Goal: Task Accomplishment & Management: Manage account settings

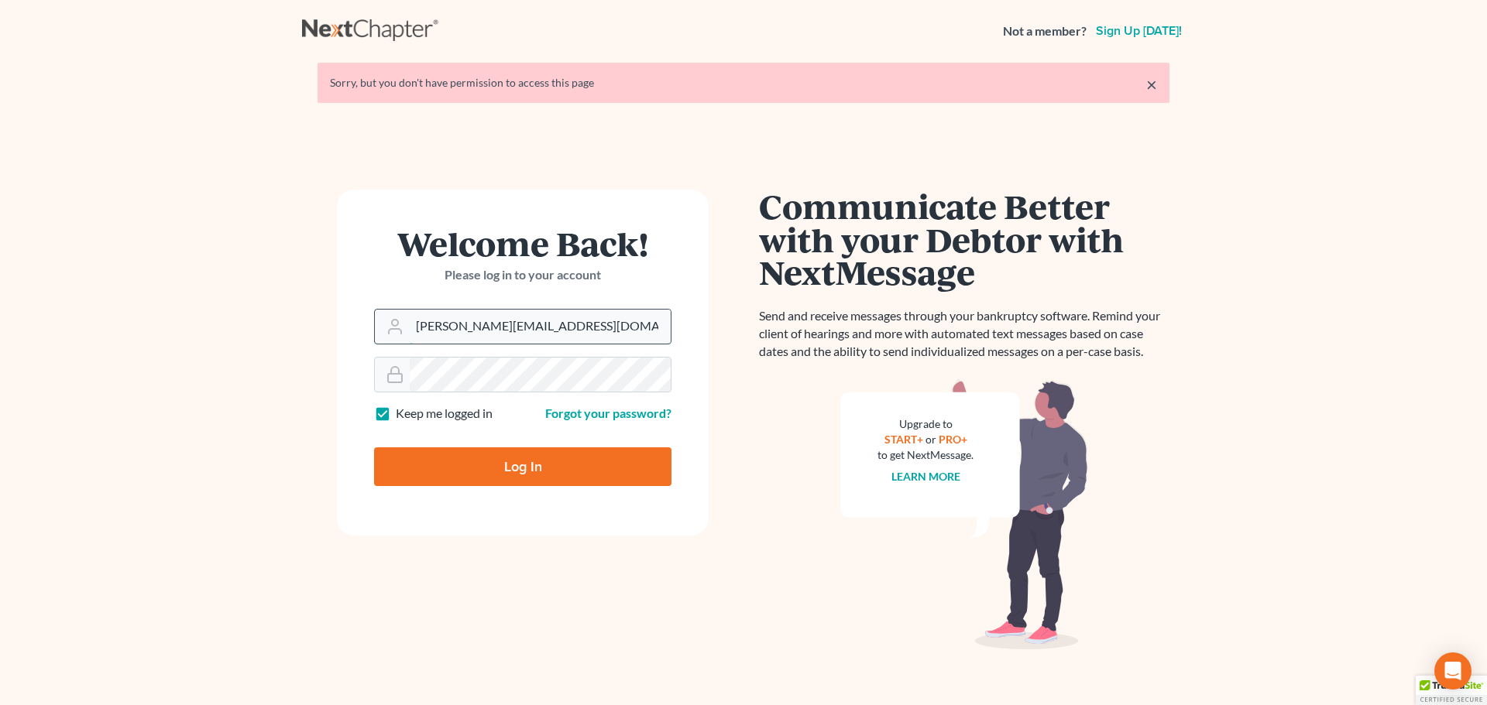
click at [476, 334] on input "[PERSON_NAME][EMAIL_ADDRESS][DOMAIN_NAME]" at bounding box center [540, 327] width 261 height 34
type input "[PERSON_NAME][EMAIL_ADDRESS][DOMAIN_NAME]"
click at [478, 473] on input "Log In" at bounding box center [522, 467] width 297 height 39
type input "Thinking..."
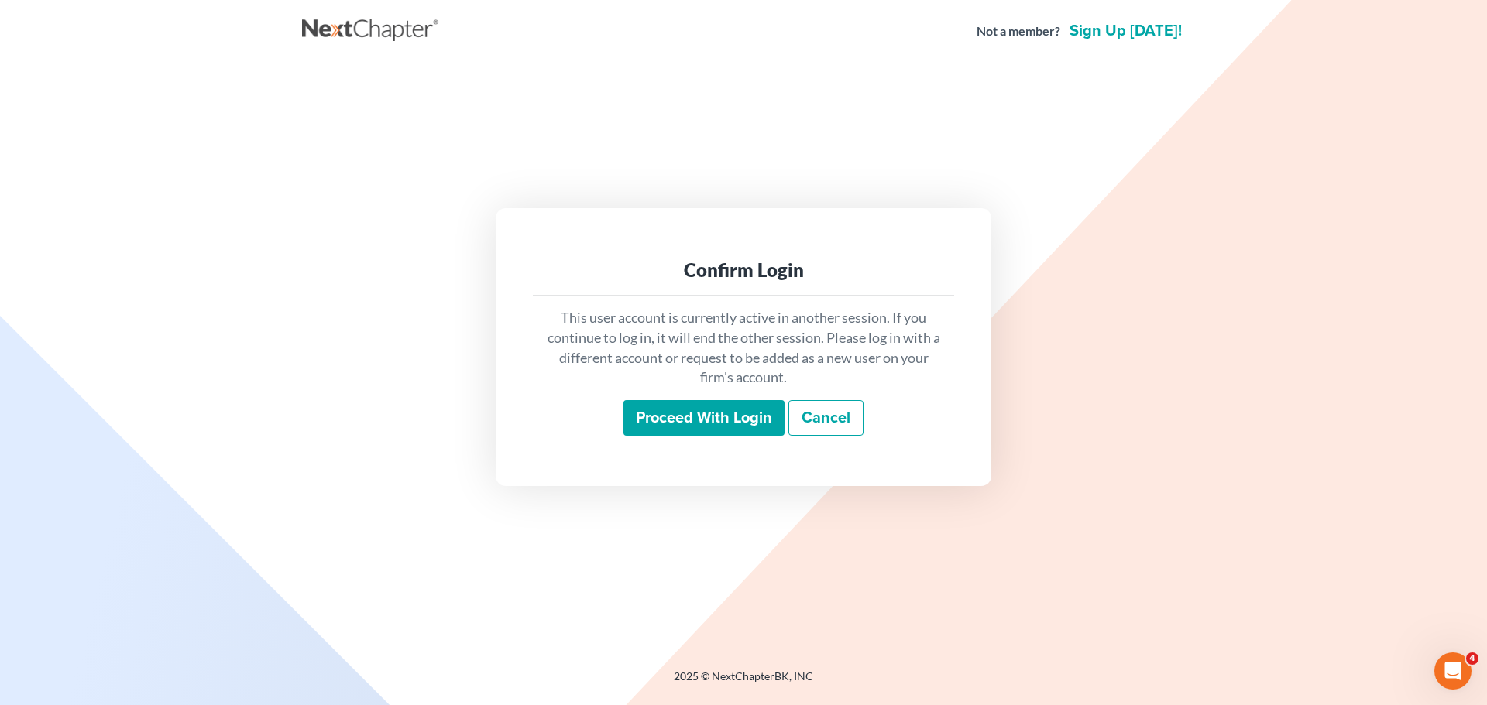
click at [824, 420] on link "Cancel" at bounding box center [825, 418] width 75 height 36
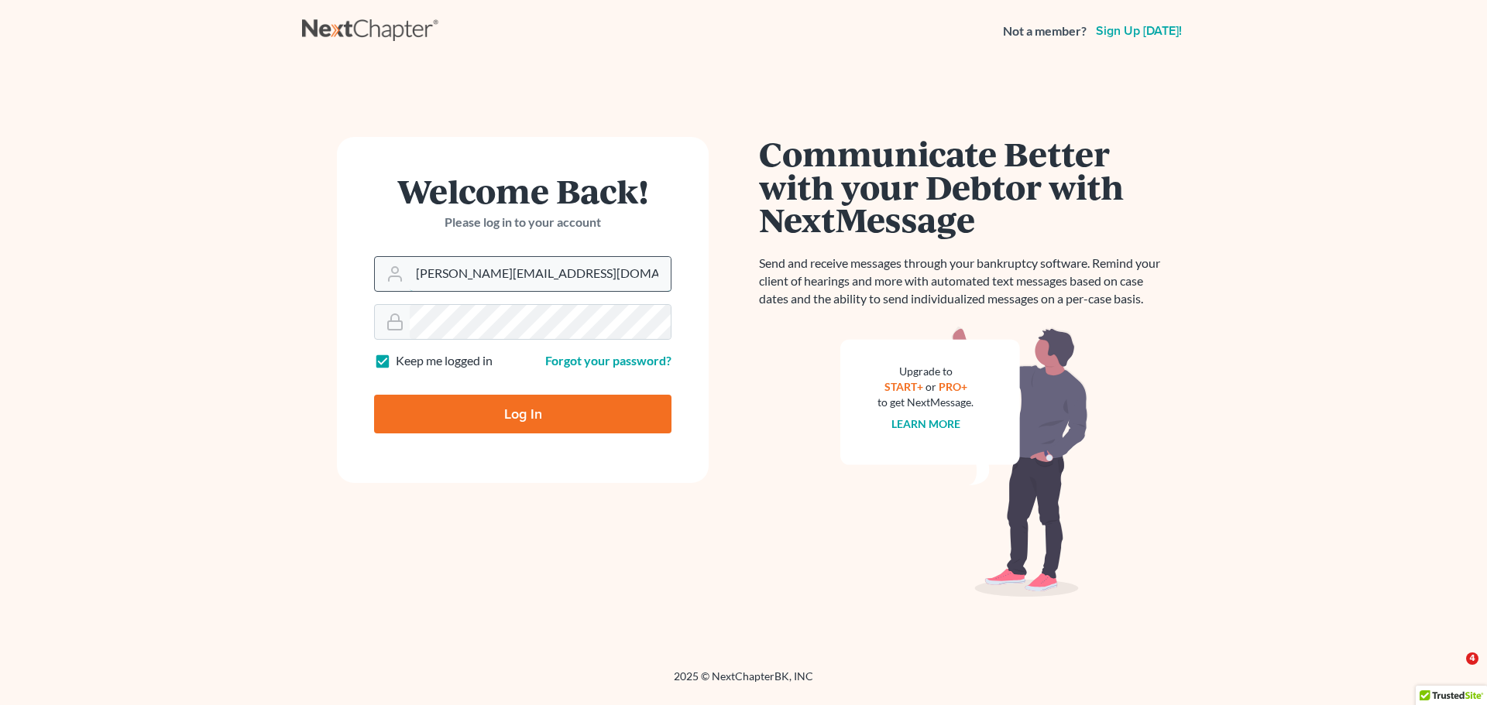
click at [435, 275] on input "shalah@newtomorrowlaw.com" at bounding box center [540, 274] width 261 height 34
type input "allisont@newtomorrowlaw.com"
click at [498, 421] on input "Log In" at bounding box center [522, 414] width 297 height 39
type input "Thinking..."
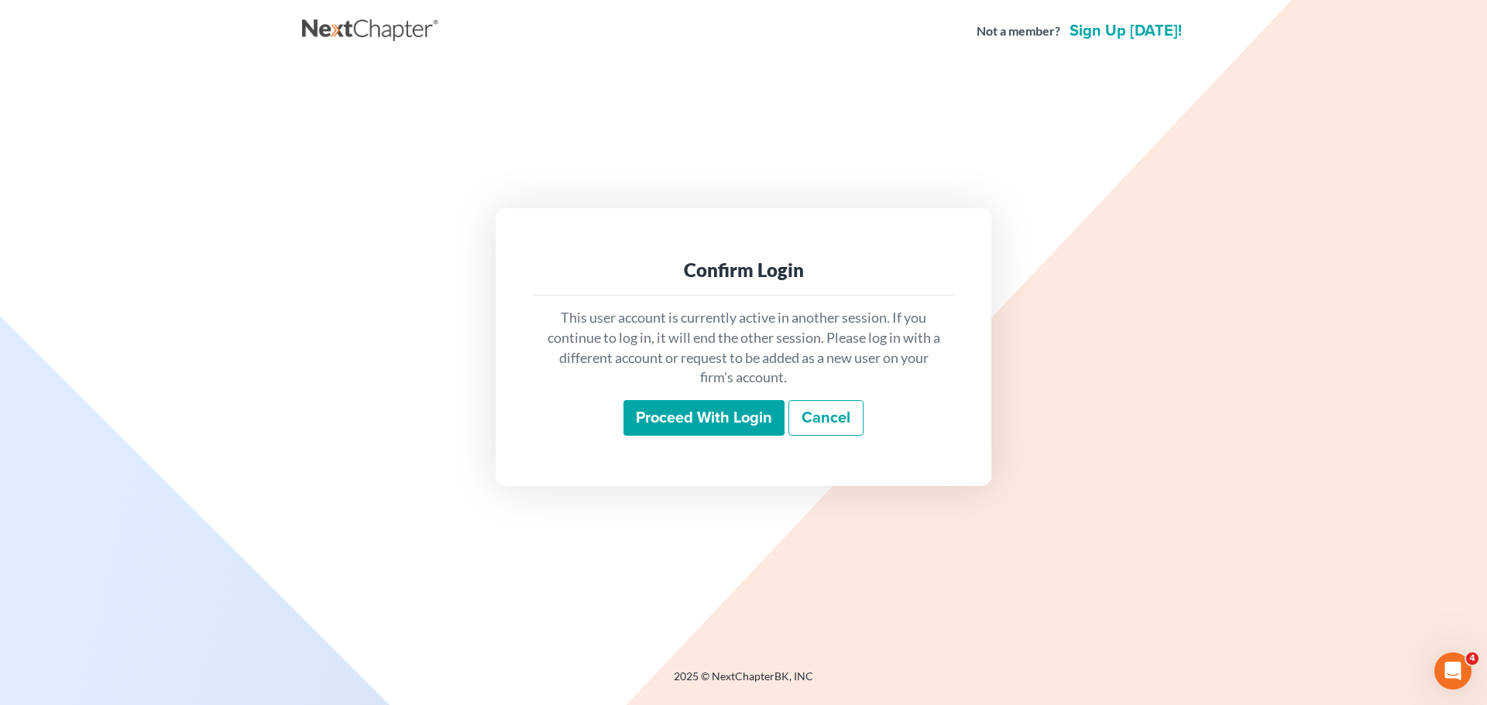
click at [698, 405] on input "Proceed with login" at bounding box center [703, 418] width 161 height 36
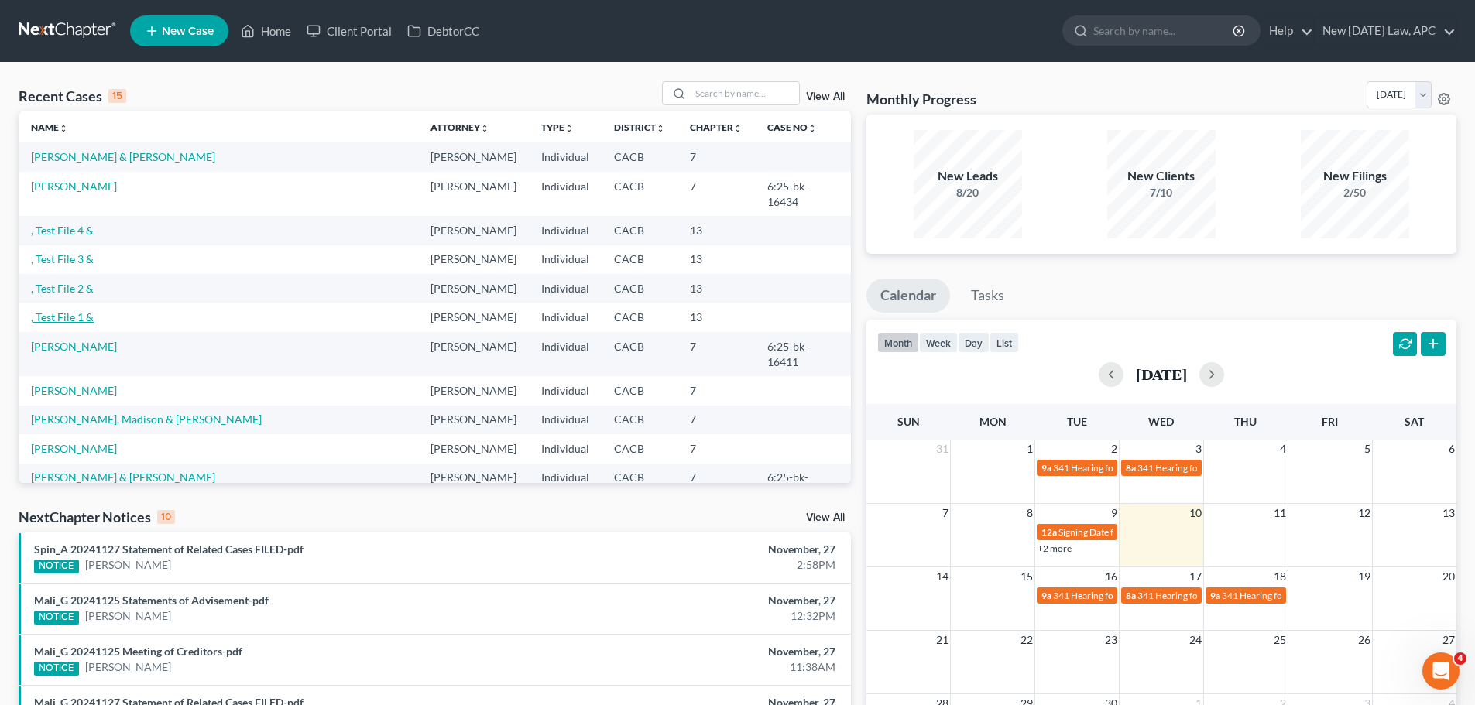
click at [69, 310] on link ", Test File 1 &" at bounding box center [62, 316] width 63 height 13
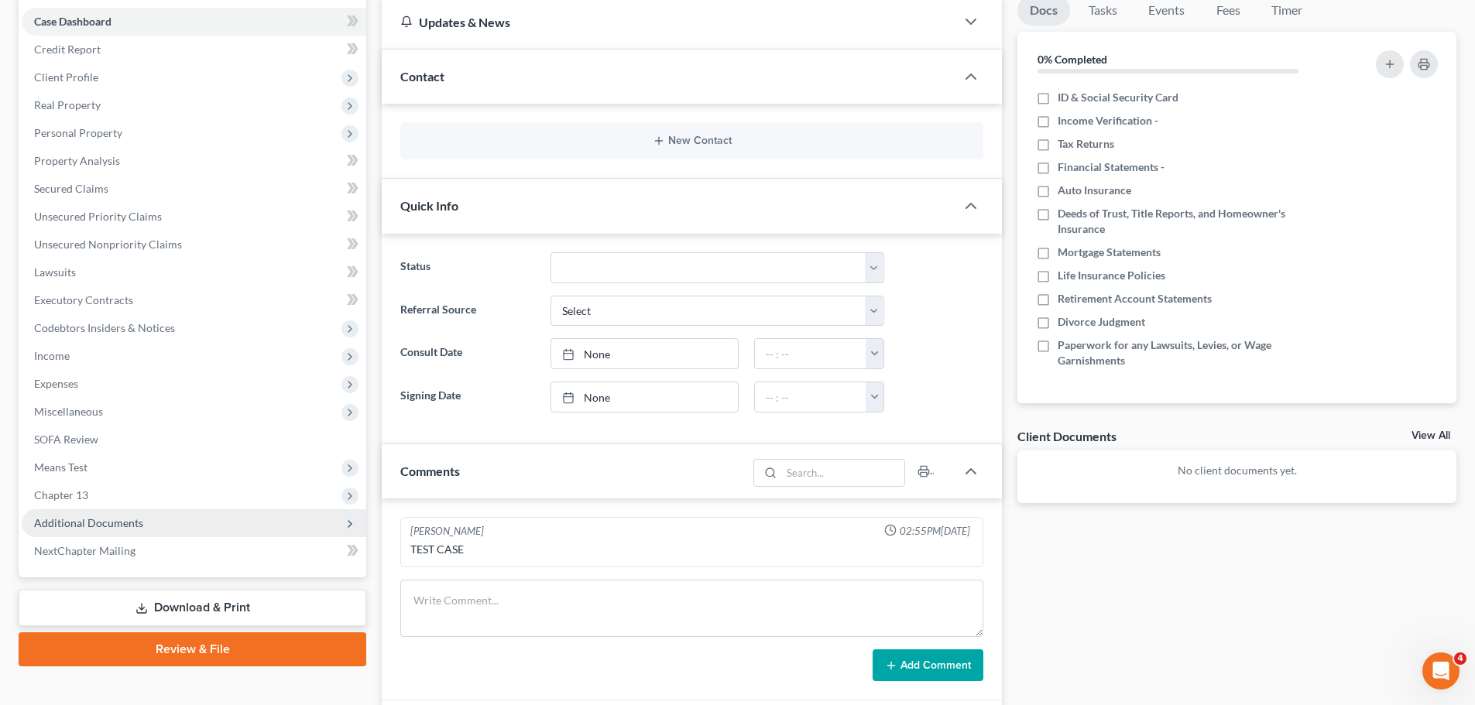
scroll to position [155, 0]
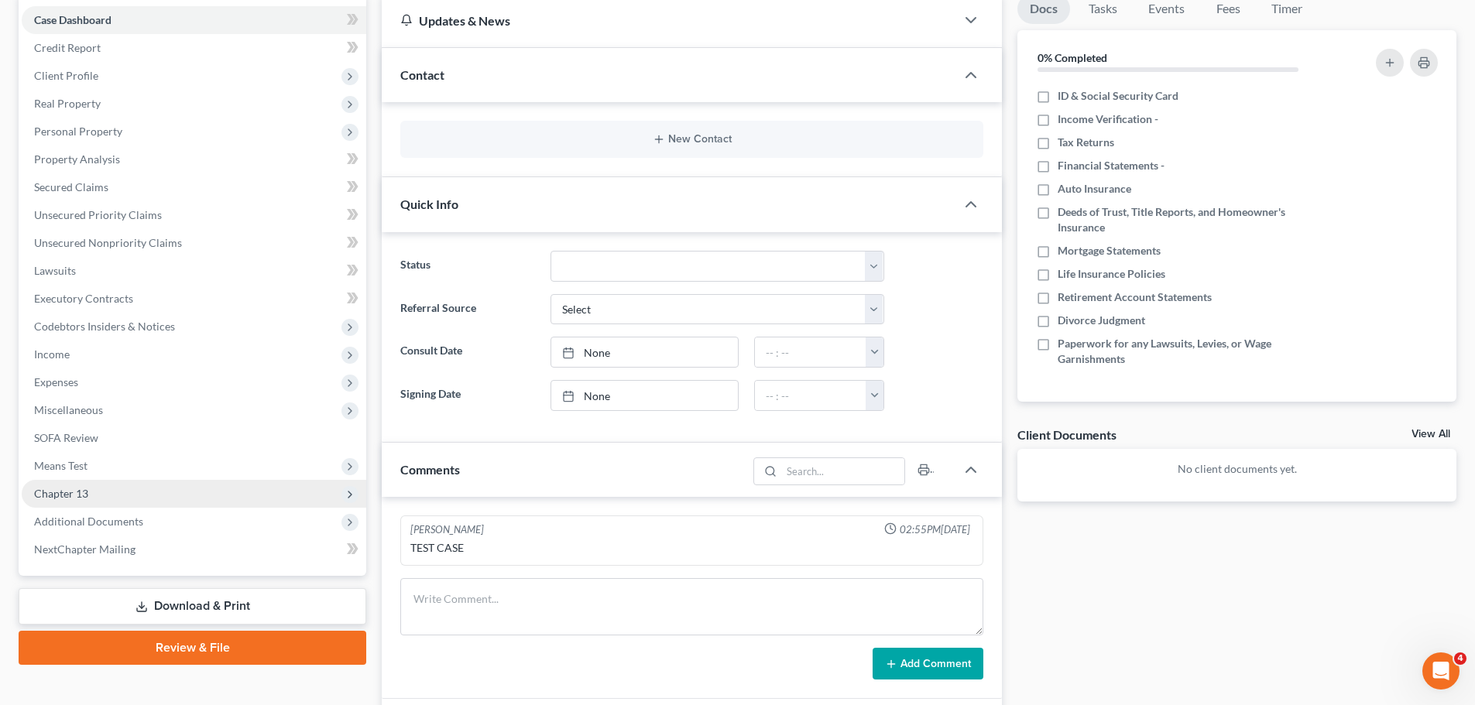
click at [80, 492] on span "Chapter 13" at bounding box center [61, 493] width 54 height 13
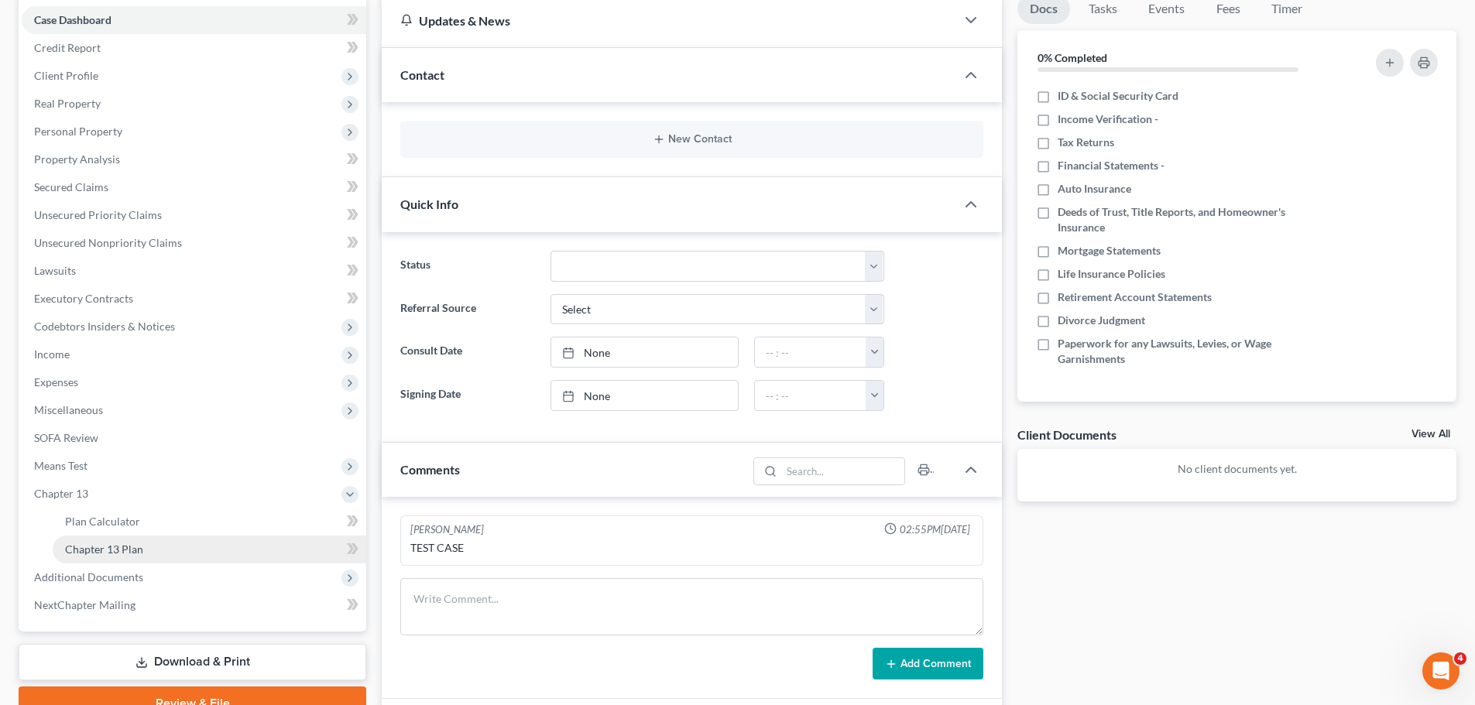
click at [135, 556] on link "Chapter 13 Plan" at bounding box center [210, 550] width 314 height 28
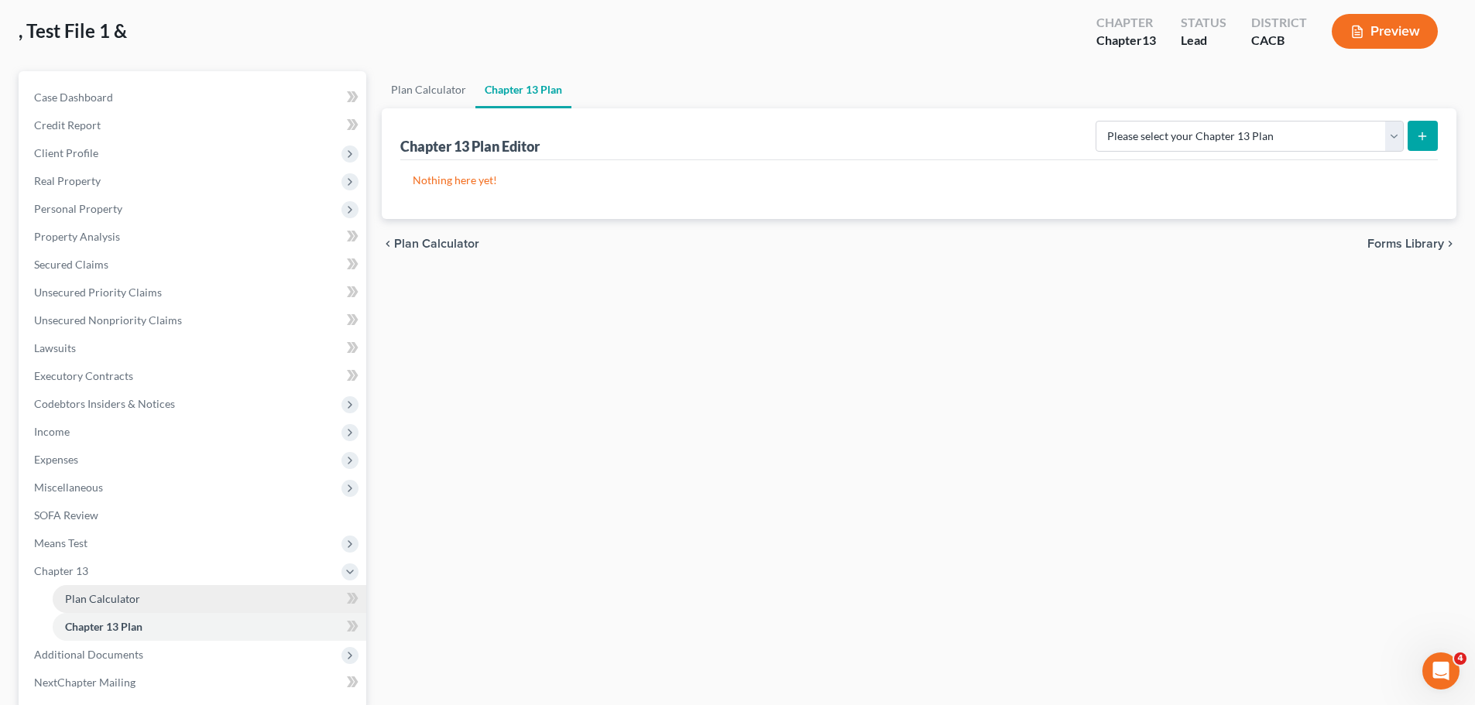
click at [109, 598] on span "Plan Calculator" at bounding box center [102, 598] width 75 height 13
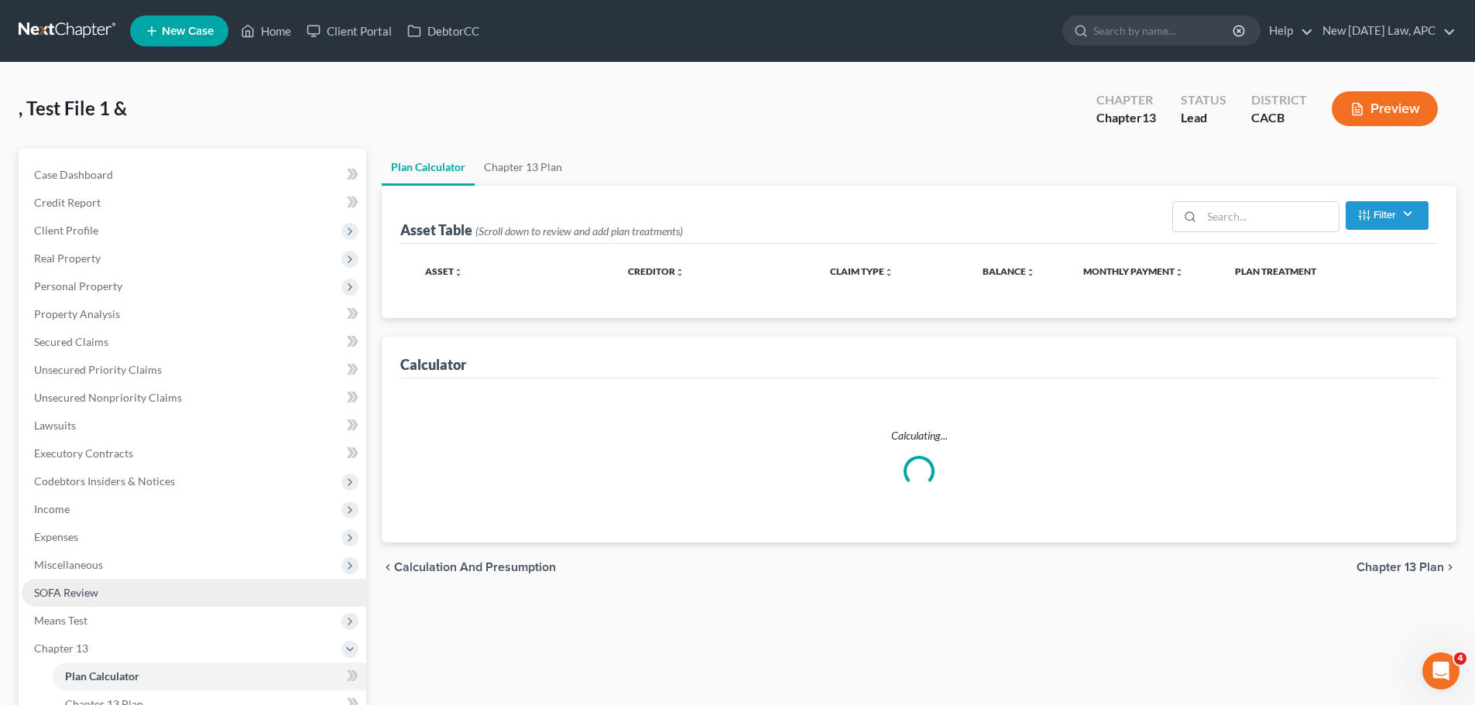
select select "59"
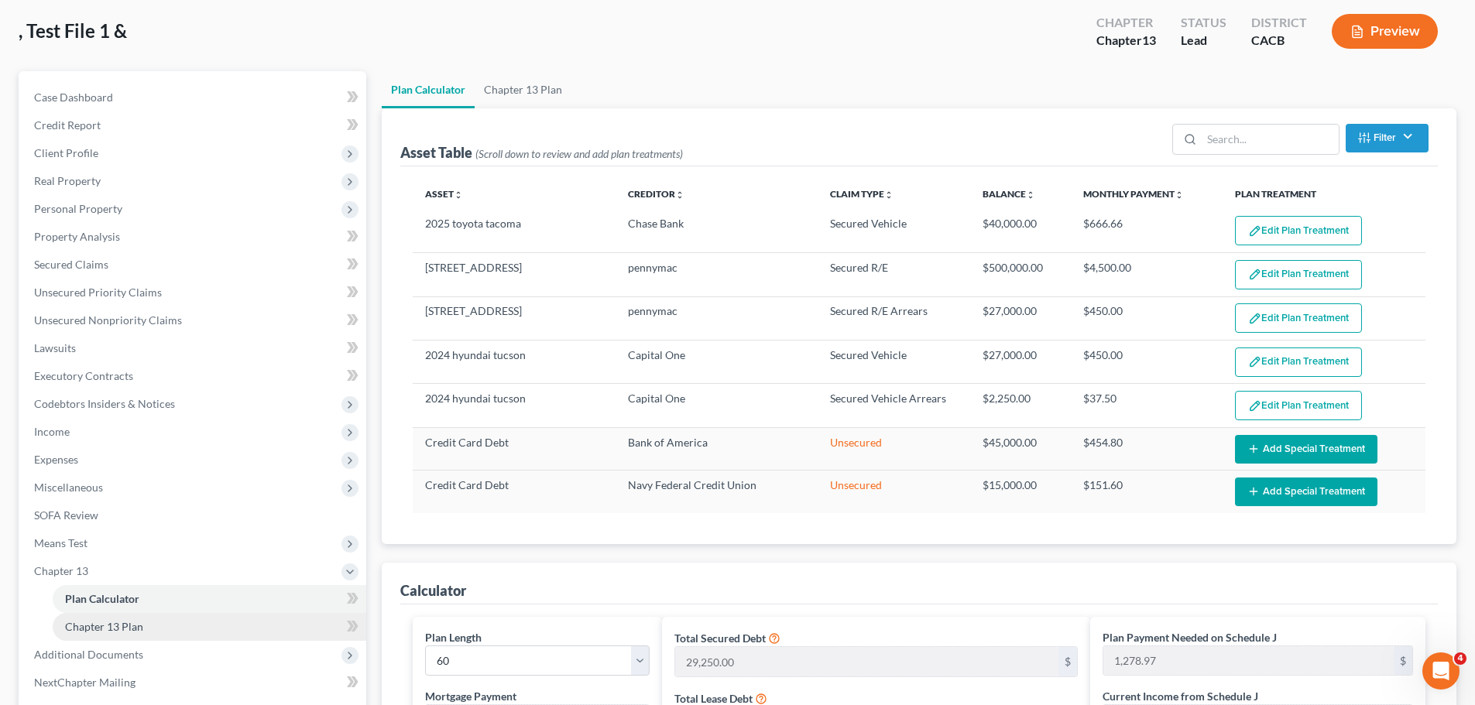
click at [119, 634] on link "Chapter 13 Plan" at bounding box center [210, 627] width 314 height 28
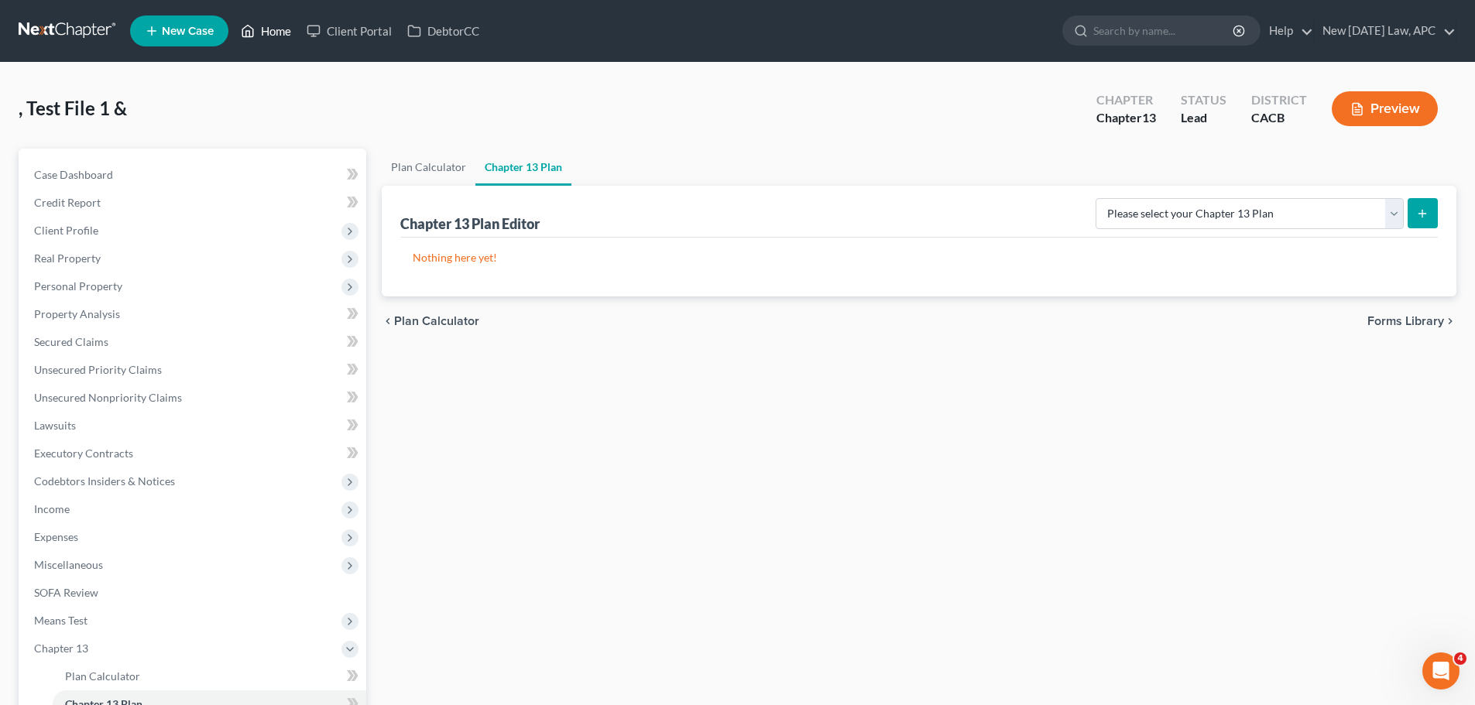
click at [265, 32] on link "Home" at bounding box center [266, 31] width 66 height 28
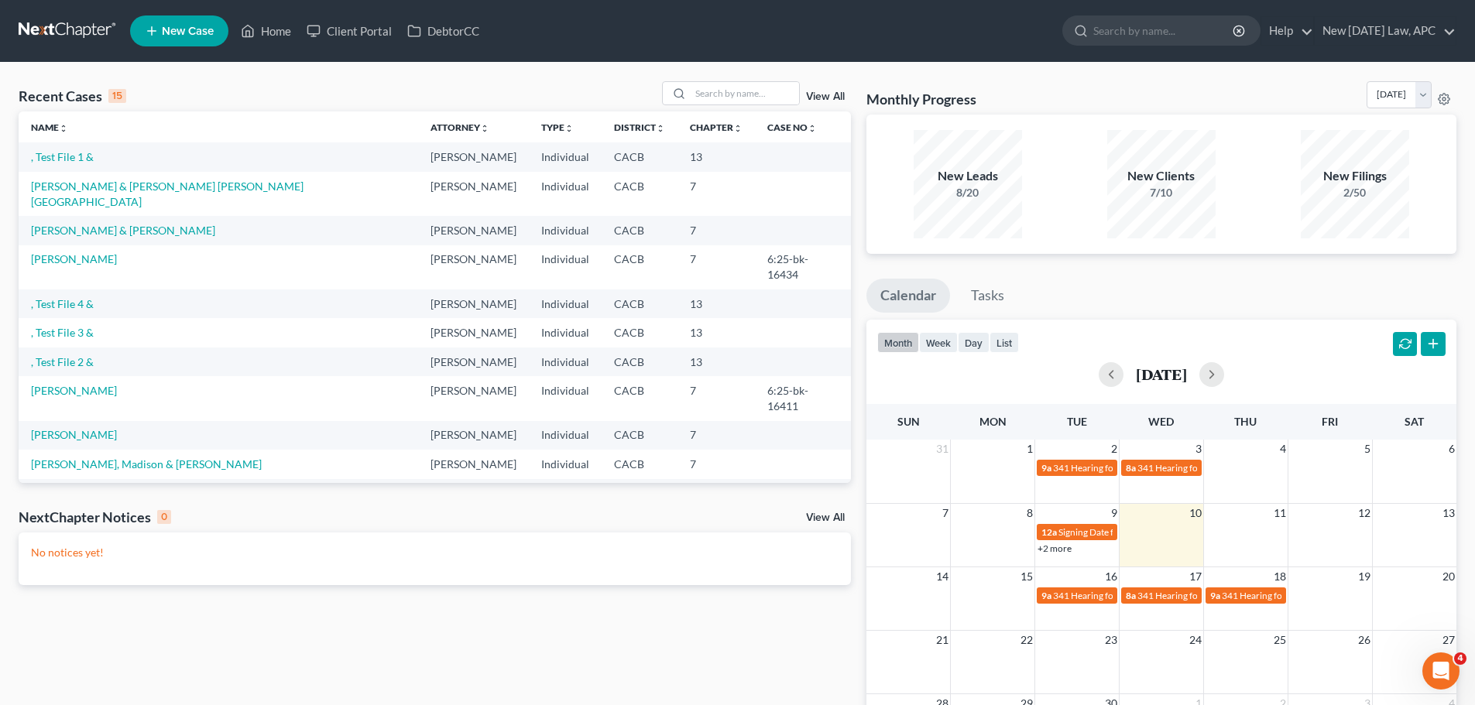
drag, startPoint x: 393, startPoint y: 164, endPoint x: 478, endPoint y: 166, distance: 84.4
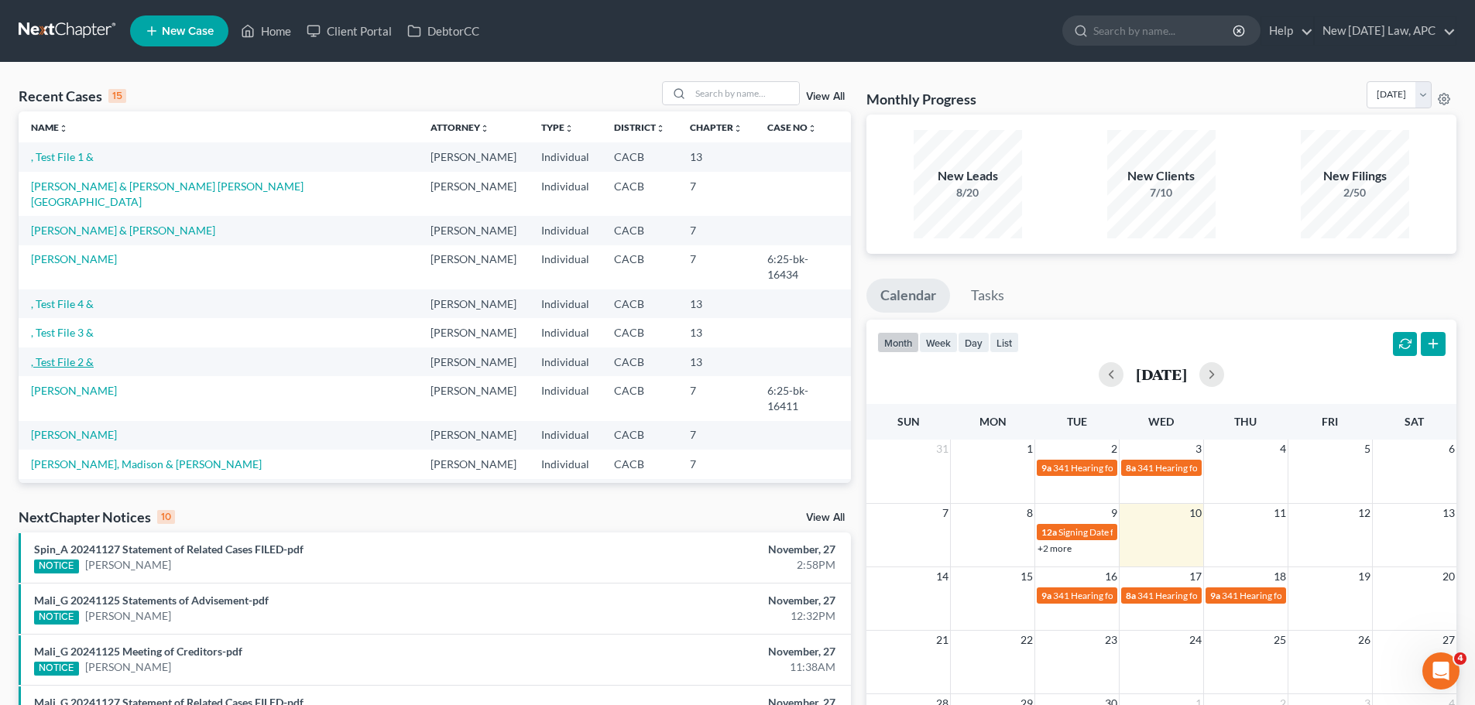
click at [64, 355] on link ", Test File 2 &" at bounding box center [62, 361] width 63 height 13
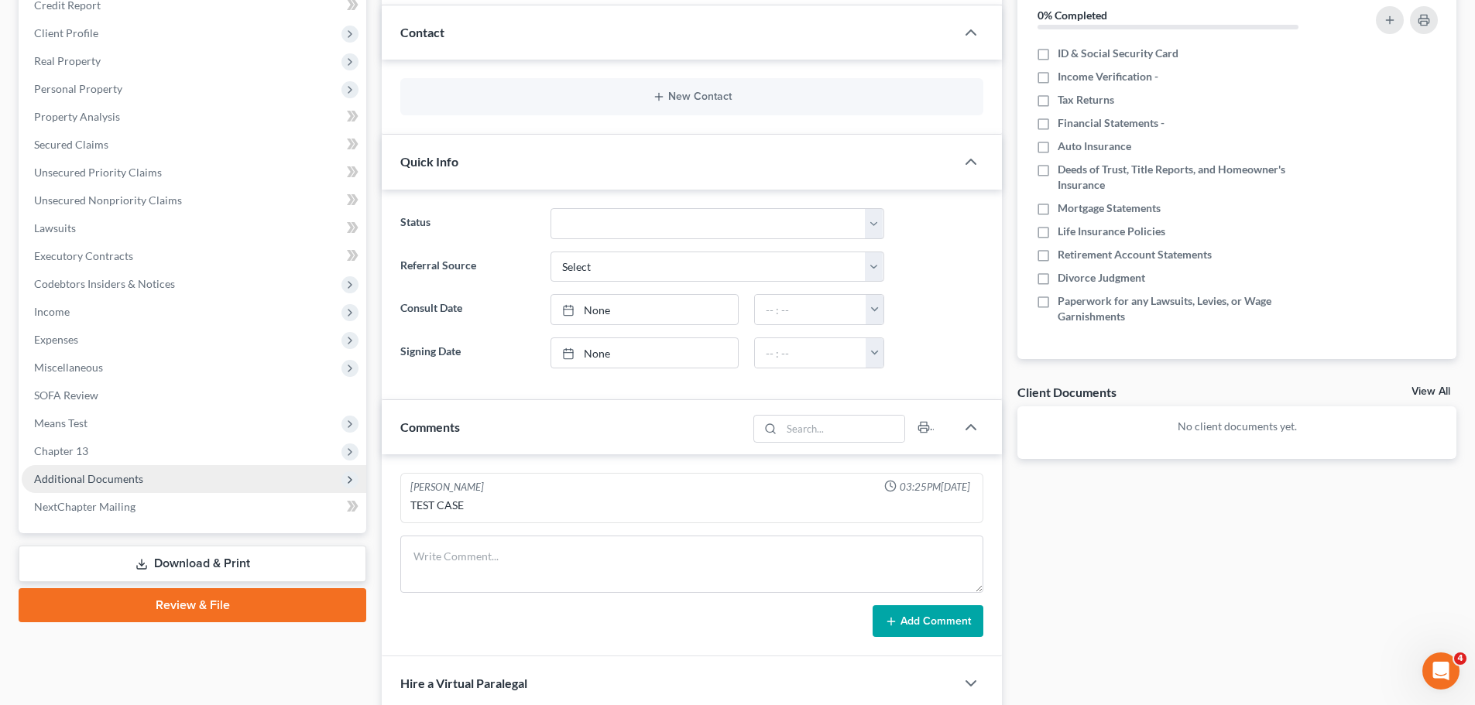
scroll to position [232, 0]
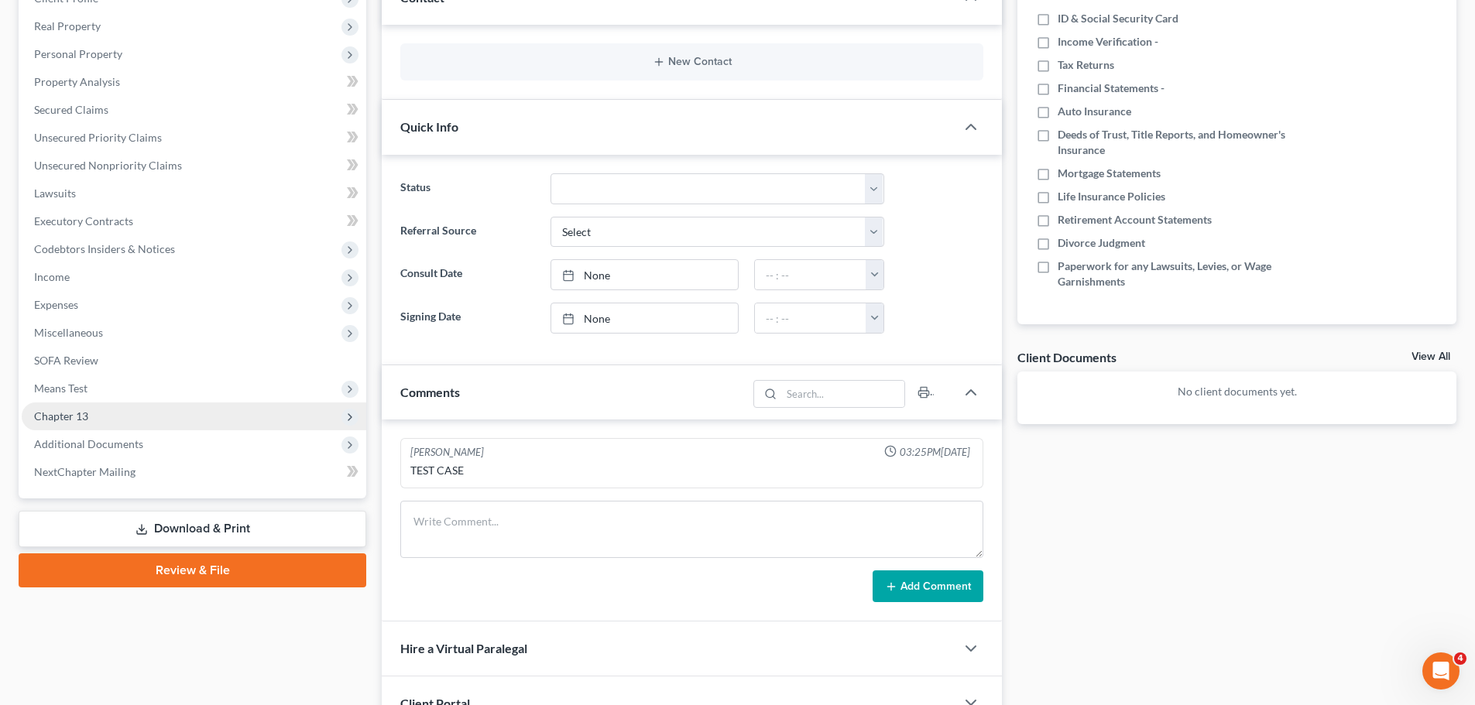
click at [89, 421] on span "Chapter 13" at bounding box center [194, 417] width 345 height 28
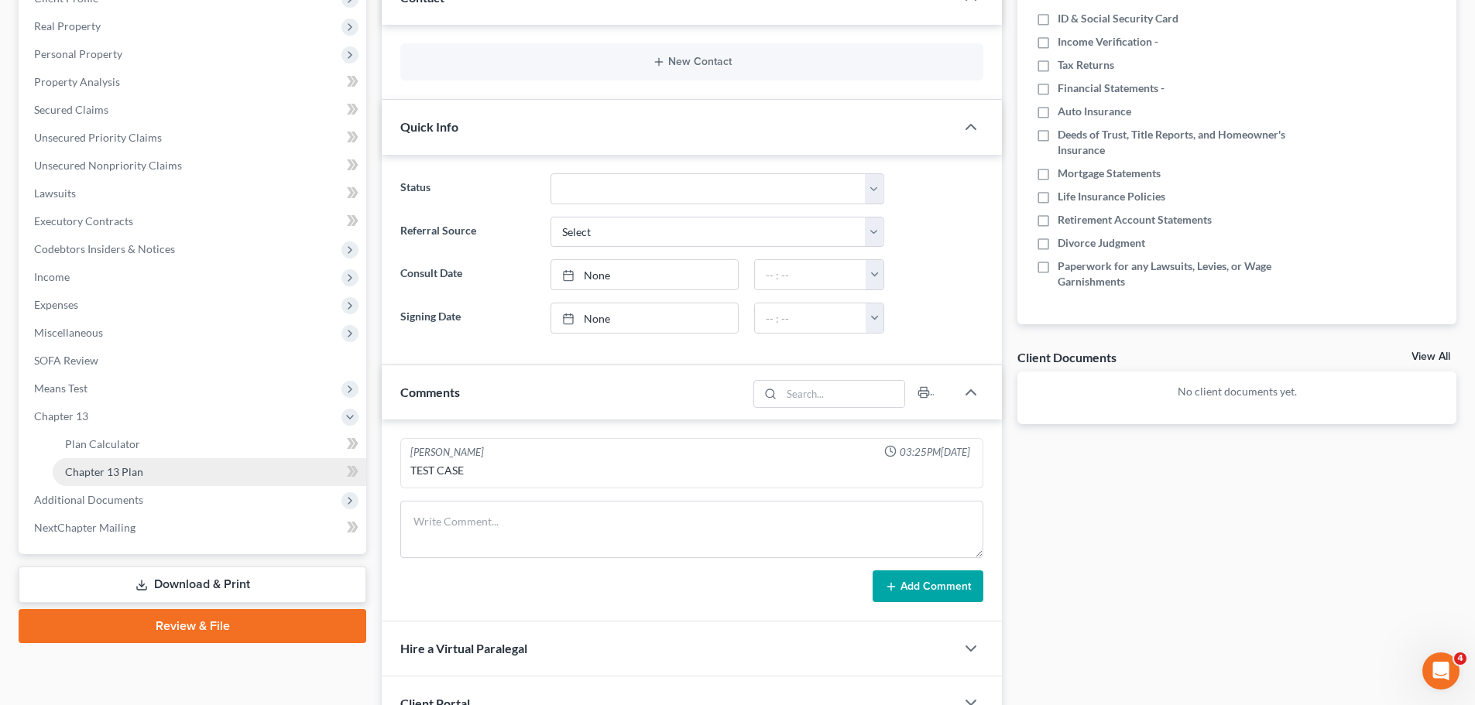
click at [135, 460] on link "Chapter 13 Plan" at bounding box center [210, 472] width 314 height 28
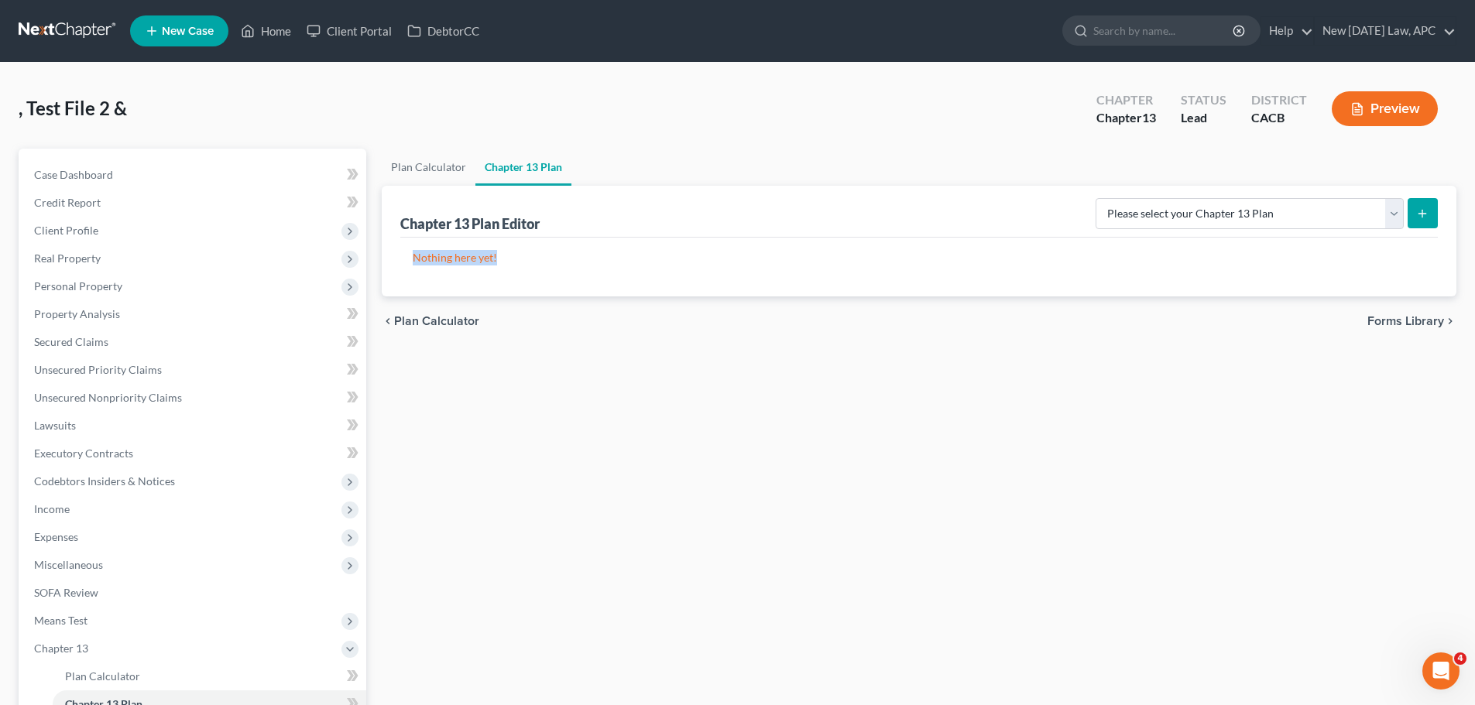
drag, startPoint x: 385, startPoint y: 263, endPoint x: 554, endPoint y: 262, distance: 168.8
click at [552, 262] on div "Chapter 13 Plan Editor Please select your Chapter 13 Plan Central District of C…" at bounding box center [919, 241] width 1075 height 111
click at [550, 278] on div "Nothing here yet!" at bounding box center [918, 267] width 1037 height 59
click at [269, 31] on link "Home" at bounding box center [266, 31] width 66 height 28
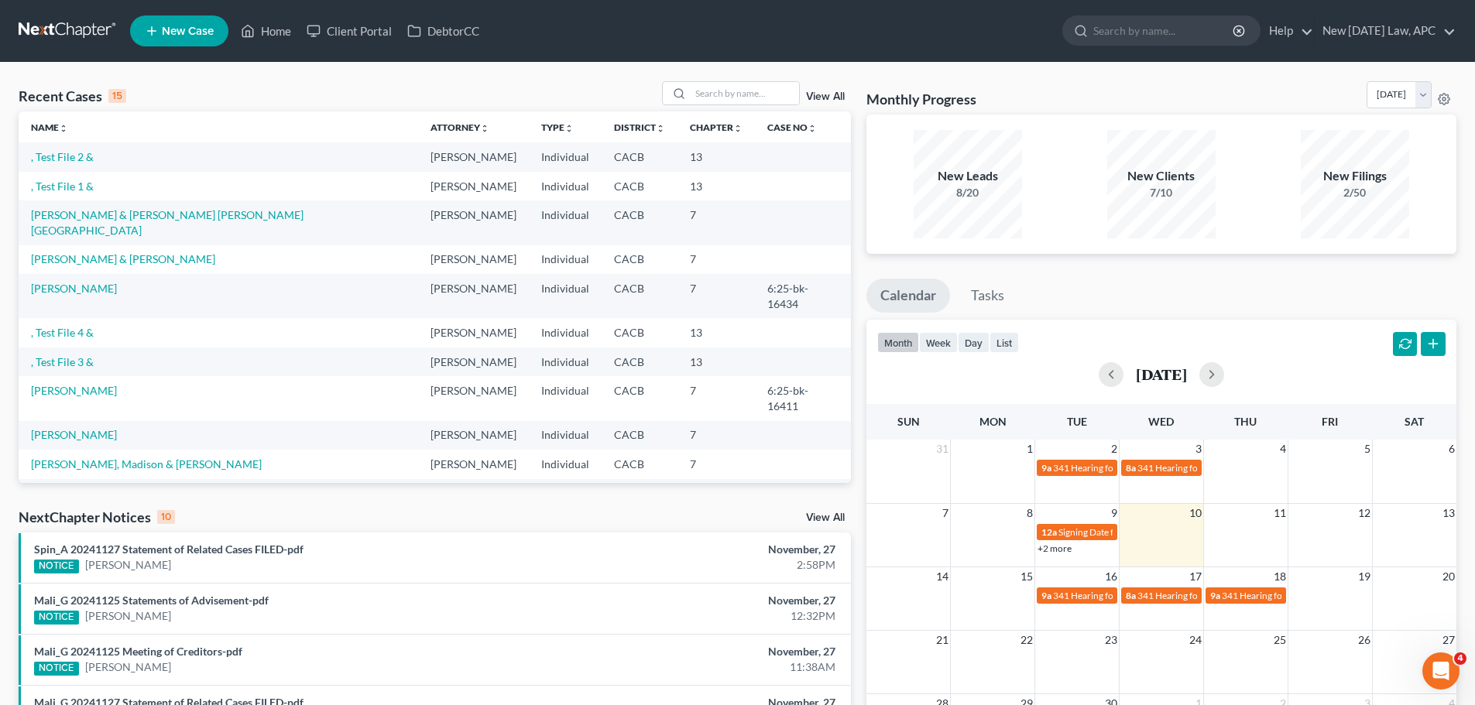
click at [75, 348] on td ", Test File 3 &" at bounding box center [219, 362] width 400 height 29
click at [77, 355] on link ", Test File 3 &" at bounding box center [62, 361] width 63 height 13
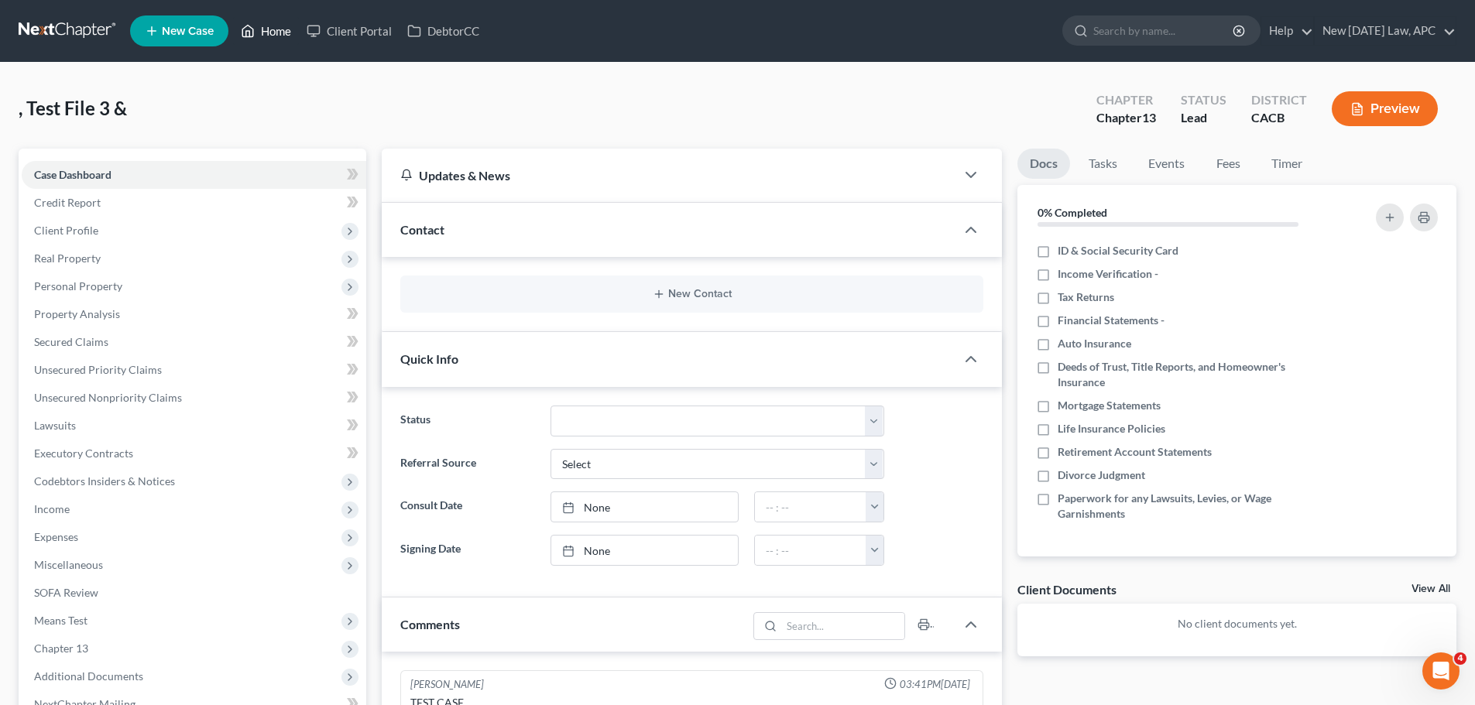
click at [273, 34] on link "Home" at bounding box center [266, 31] width 66 height 28
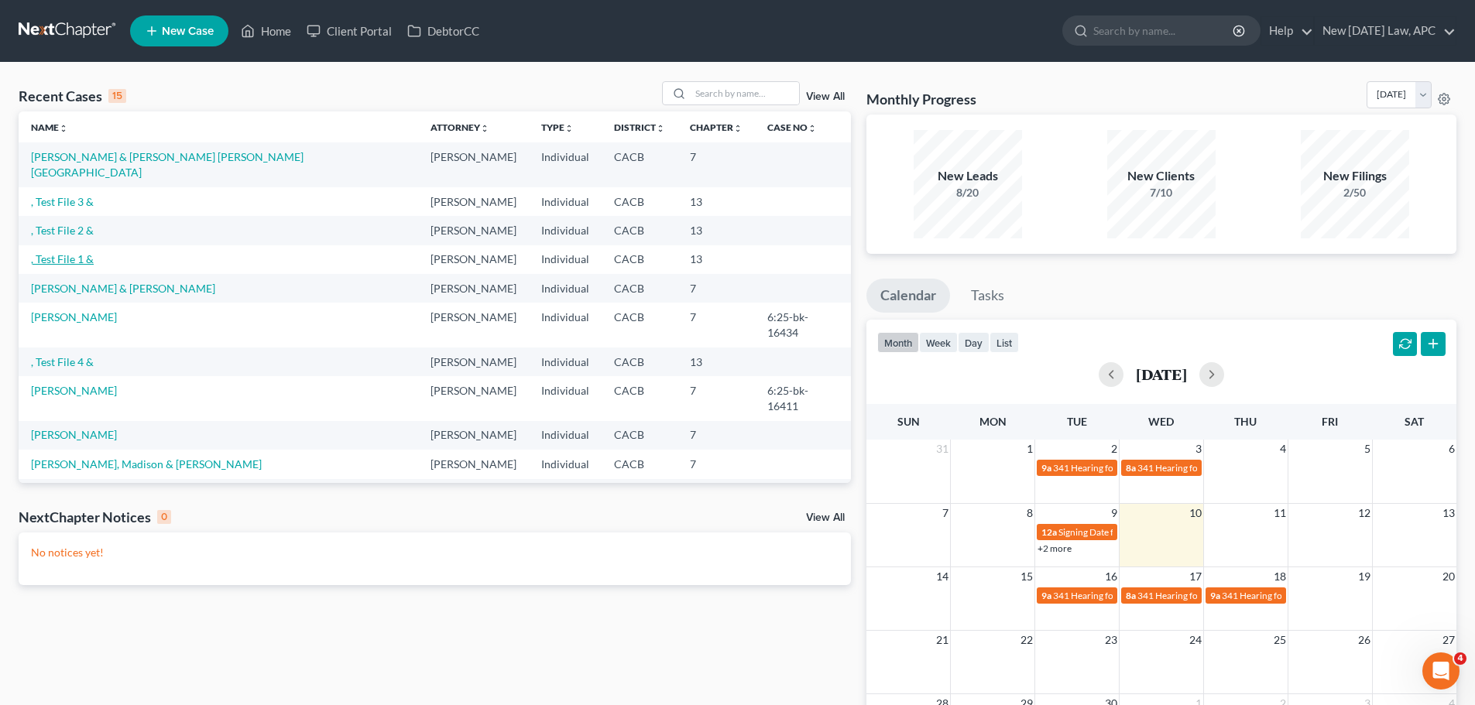
click at [82, 252] on link ", Test File 1 &" at bounding box center [62, 258] width 63 height 13
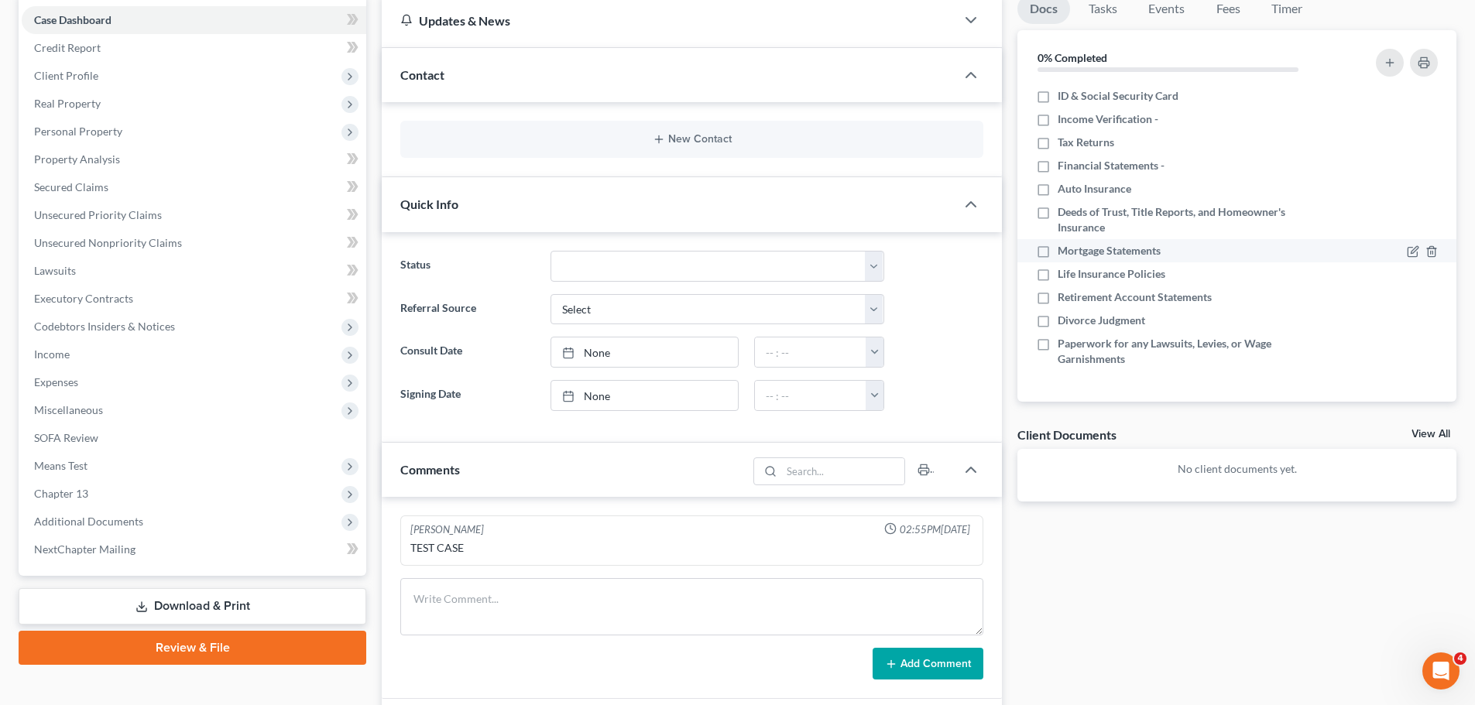
scroll to position [387, 0]
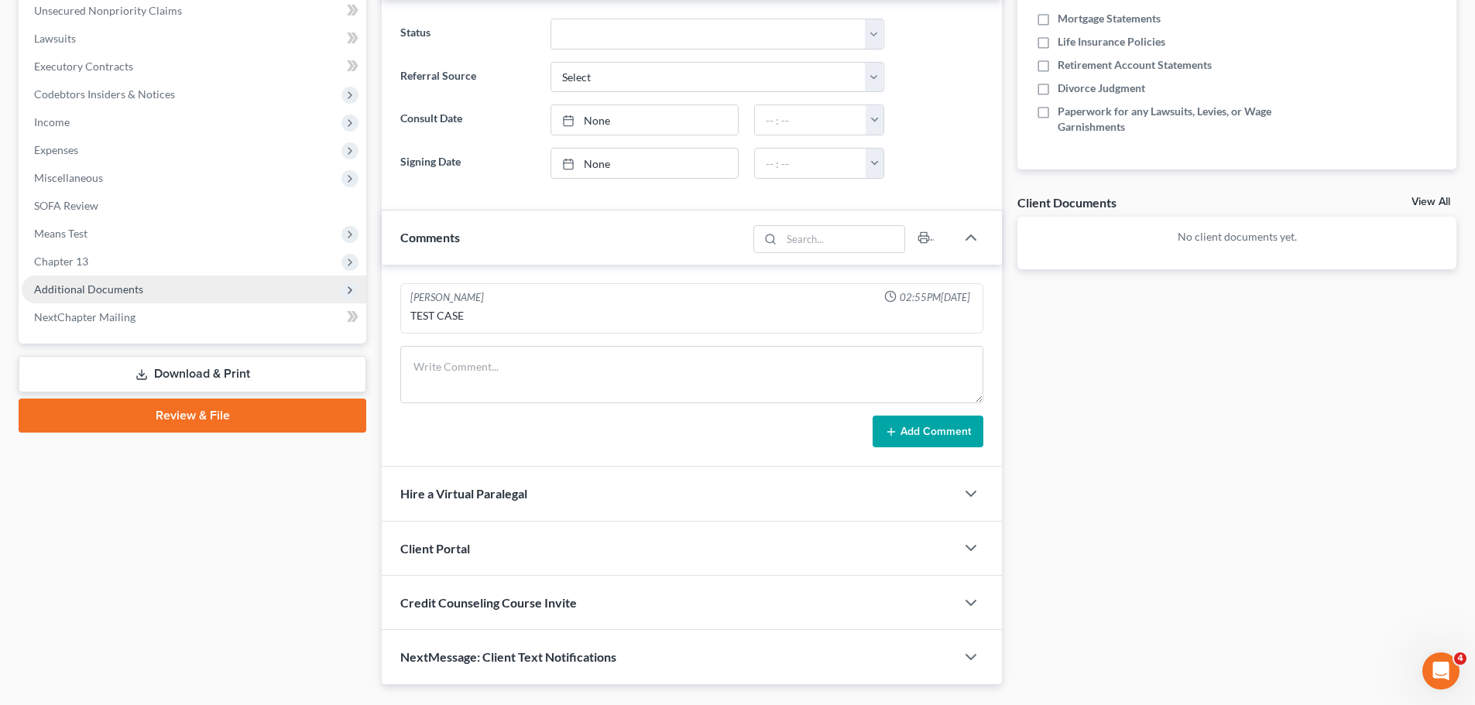
click at [97, 289] on span "Additional Documents" at bounding box center [88, 289] width 109 height 13
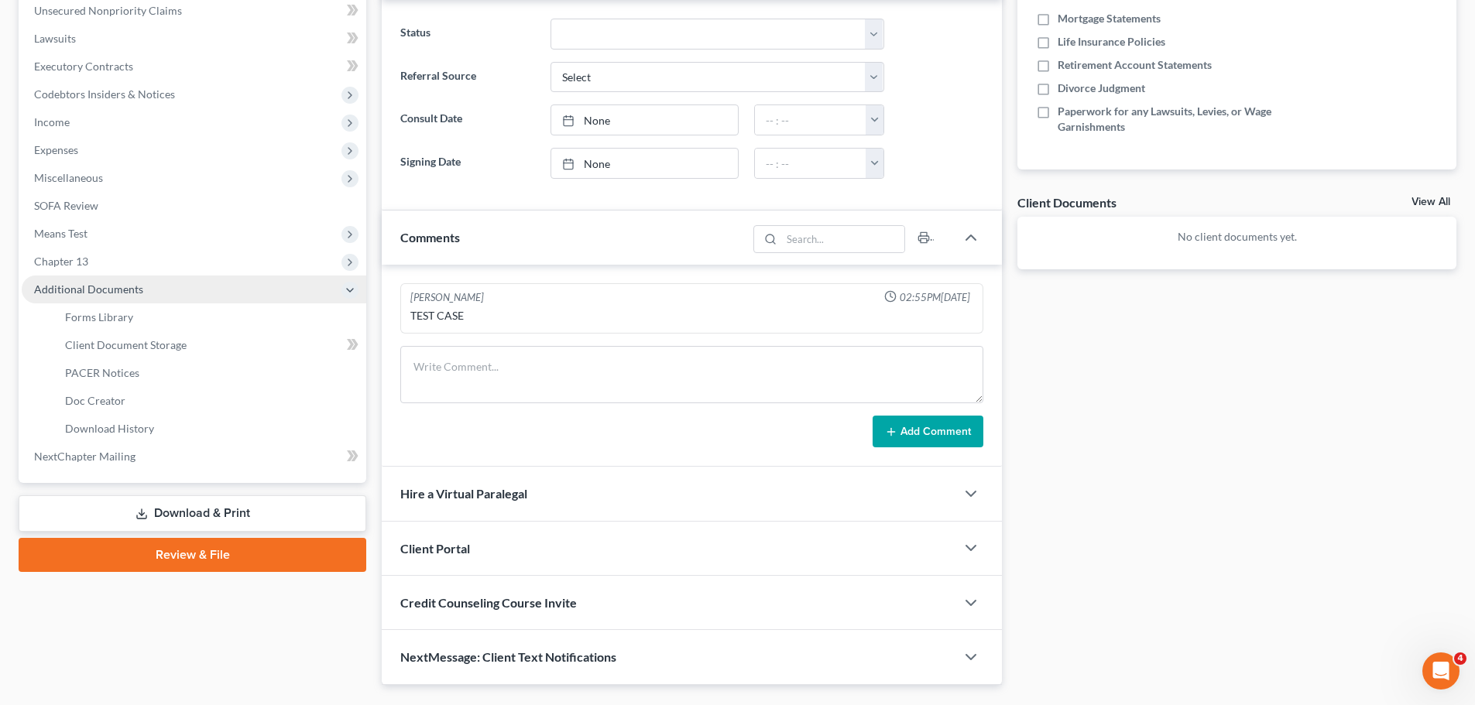
click at [99, 289] on span "Additional Documents" at bounding box center [88, 289] width 109 height 13
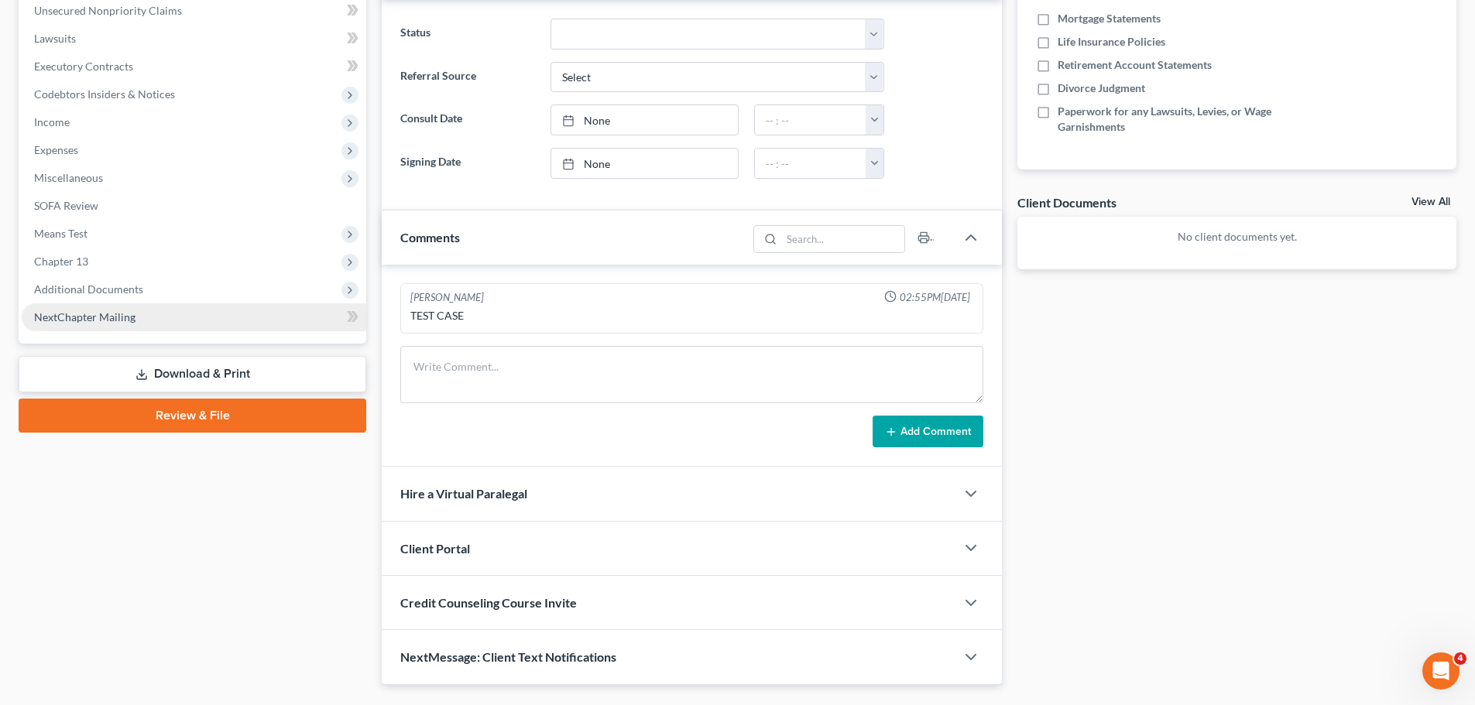
click at [89, 321] on span "NextChapter Mailing" at bounding box center [84, 316] width 101 height 13
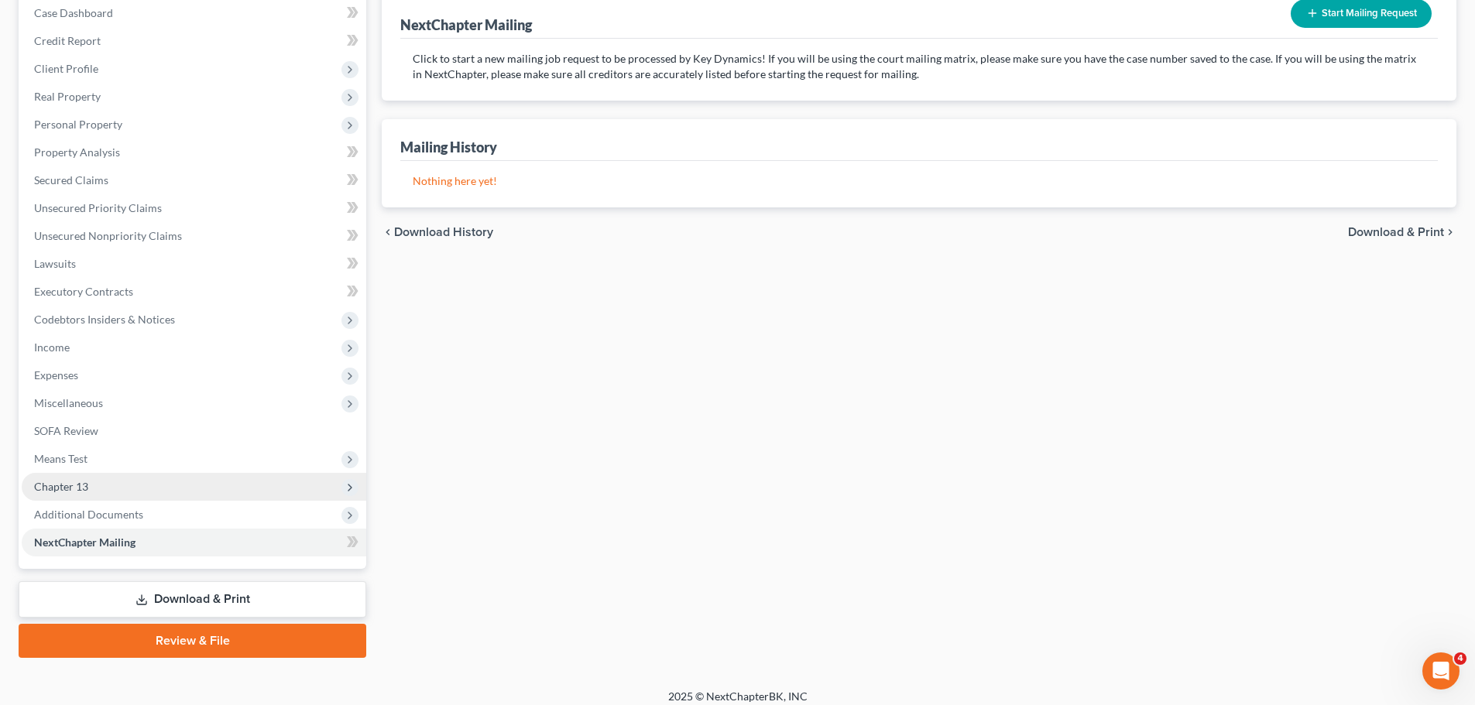
scroll to position [173, 0]
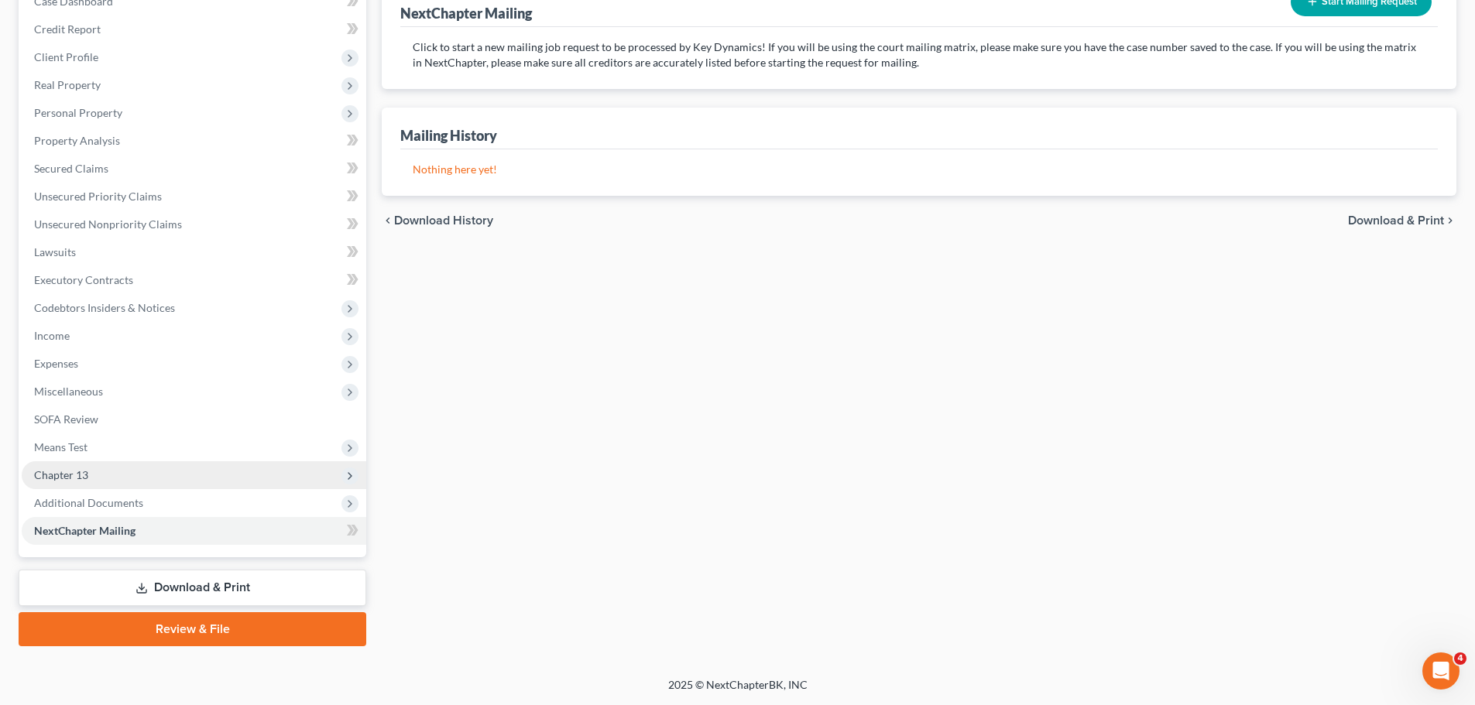
click at [82, 477] on span "Chapter 13" at bounding box center [61, 474] width 54 height 13
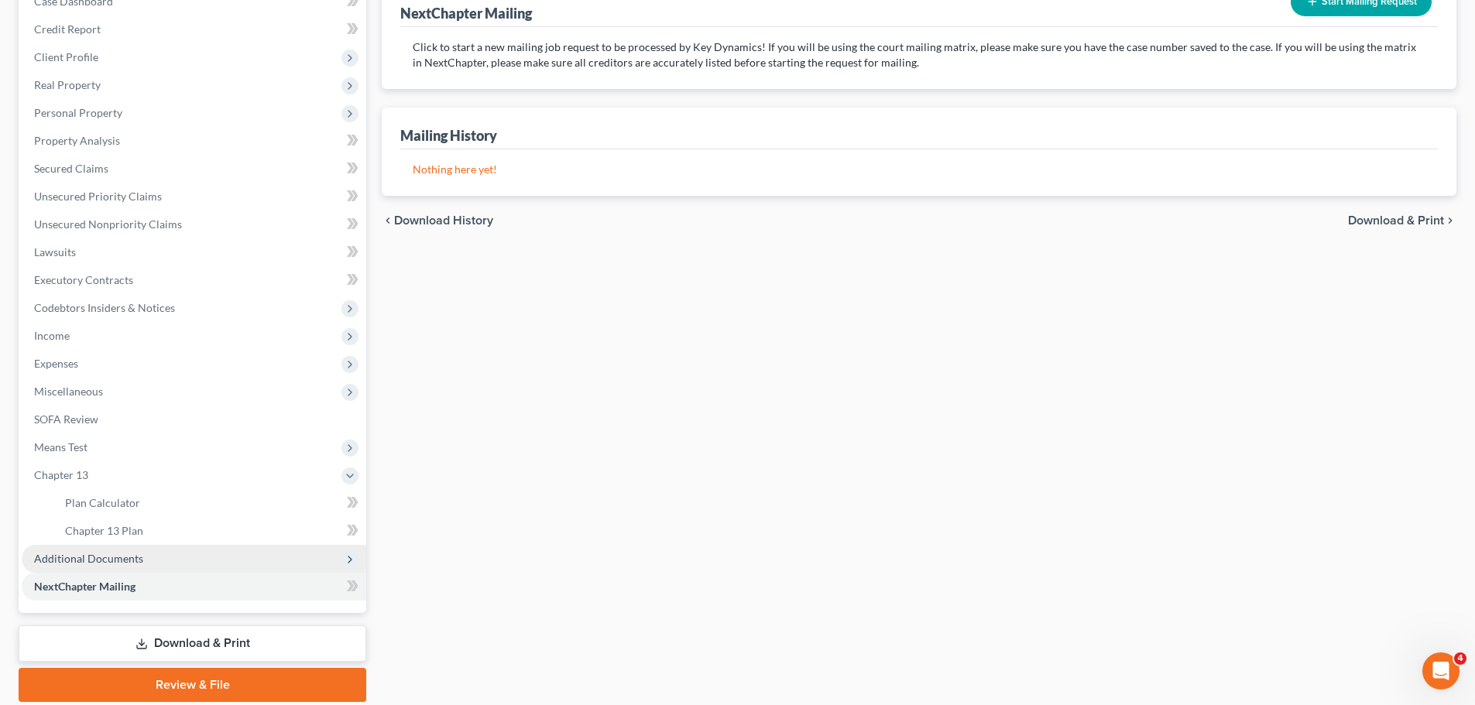
click at [84, 560] on span "Additional Documents" at bounding box center [88, 558] width 109 height 13
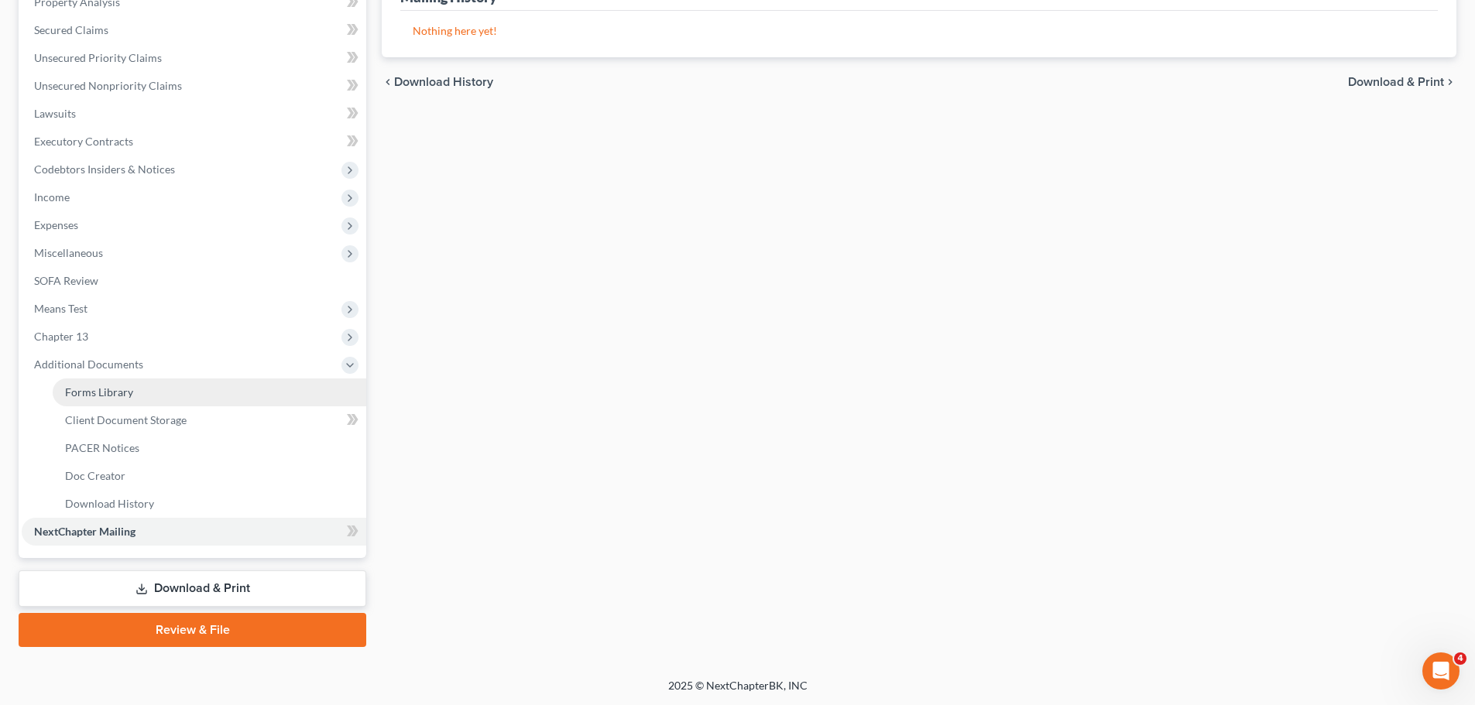
scroll to position [313, 0]
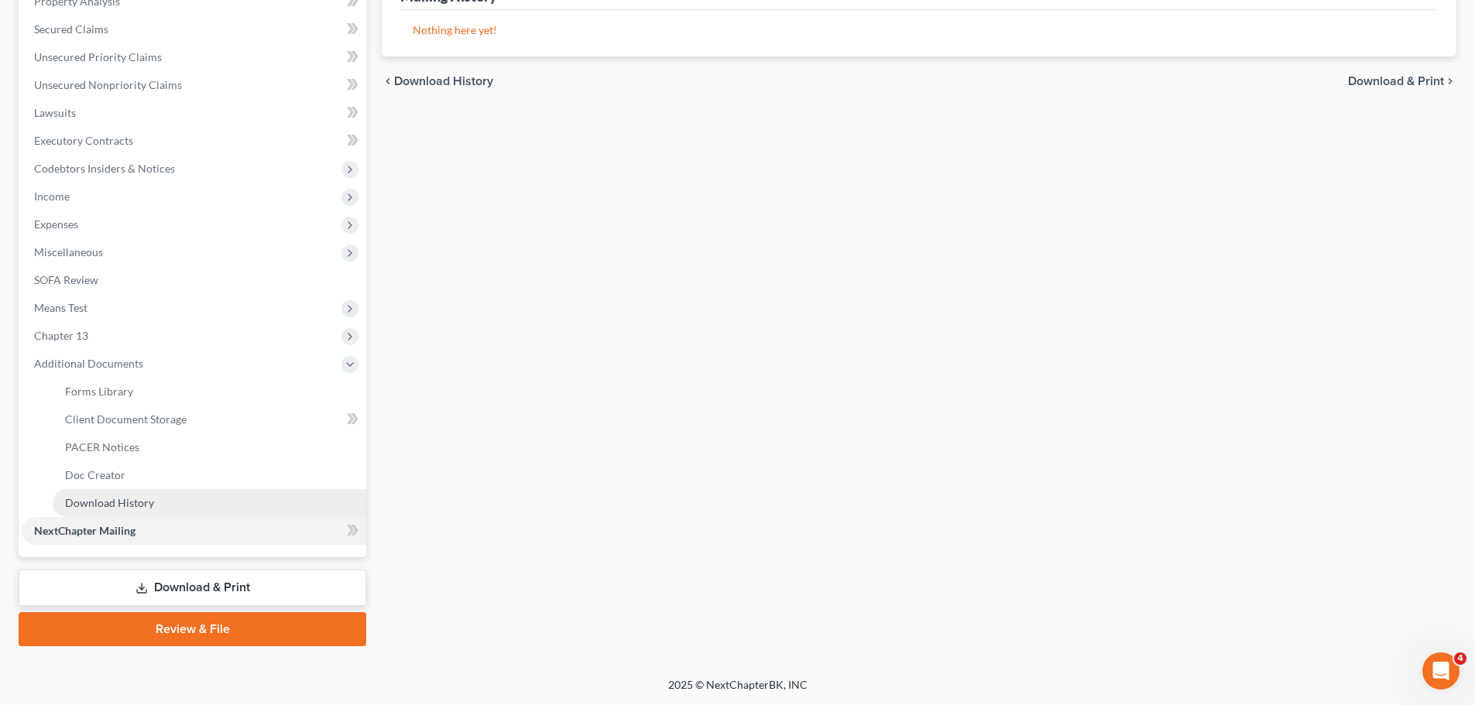
click at [124, 502] on span "Download History" at bounding box center [109, 502] width 89 height 13
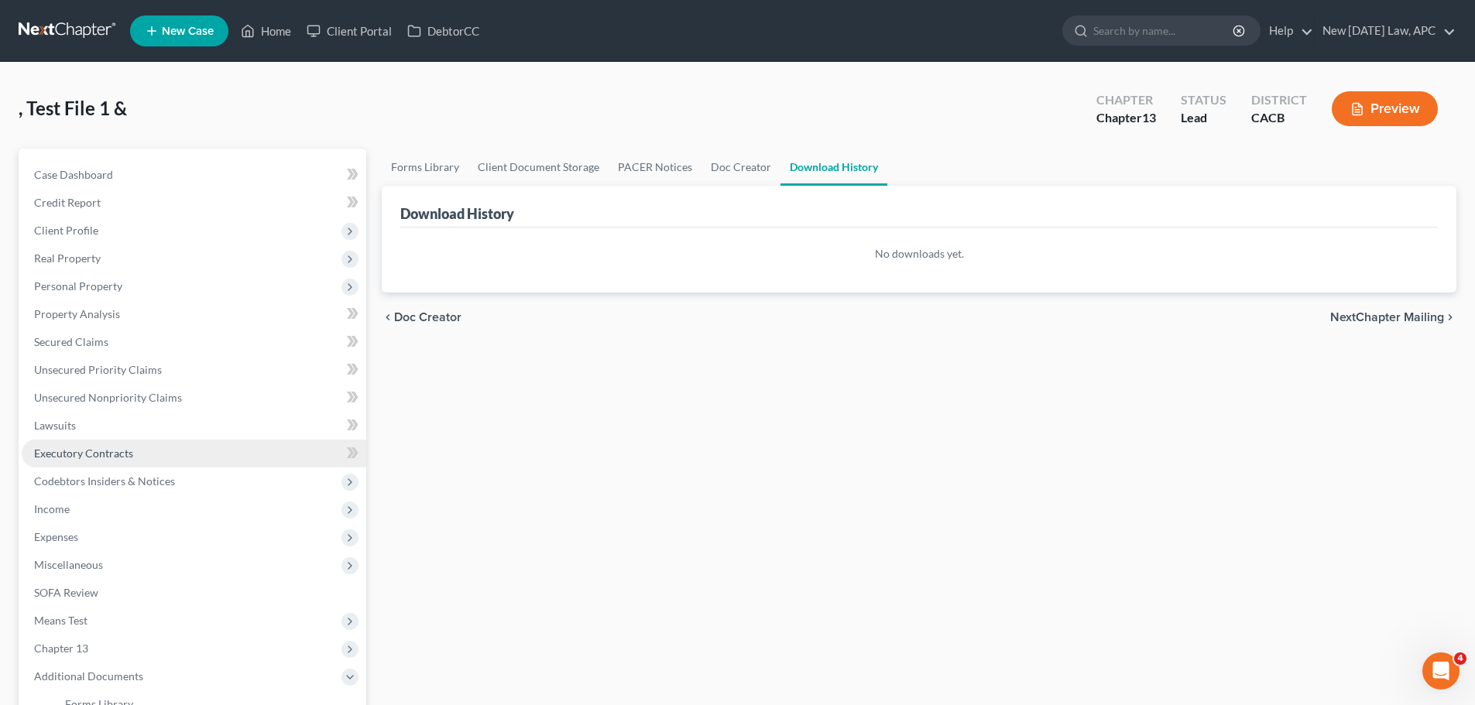
scroll to position [232, 0]
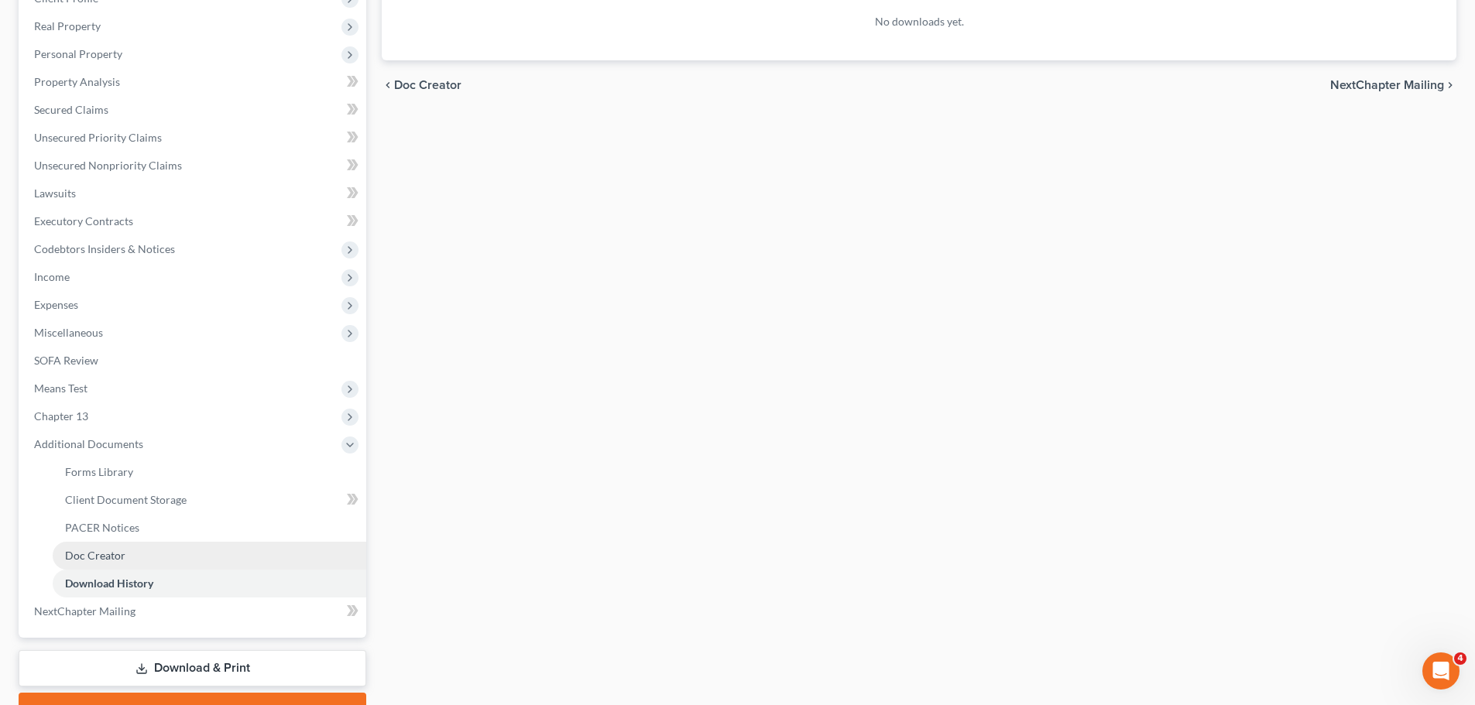
click at [116, 553] on span "Doc Creator" at bounding box center [95, 555] width 60 height 13
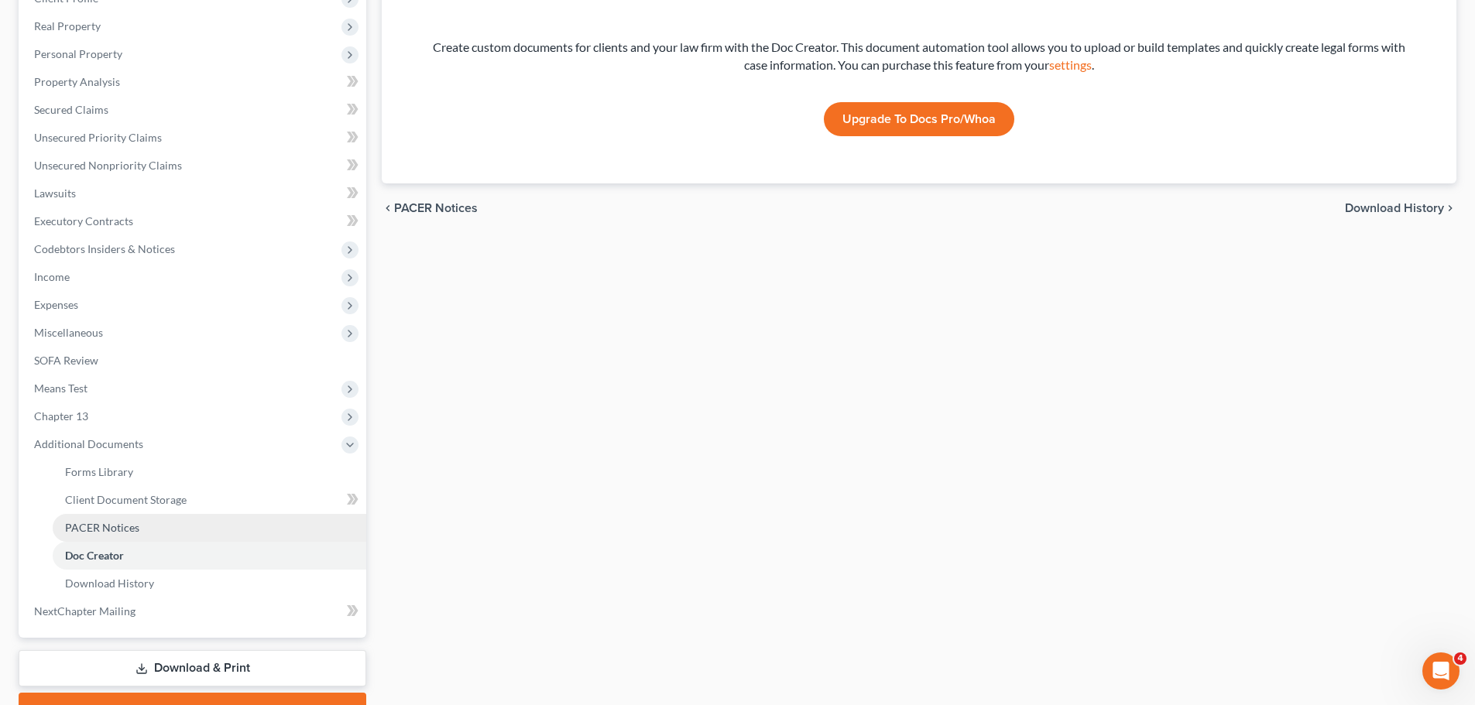
click at [111, 533] on span "PACER Notices" at bounding box center [102, 527] width 74 height 13
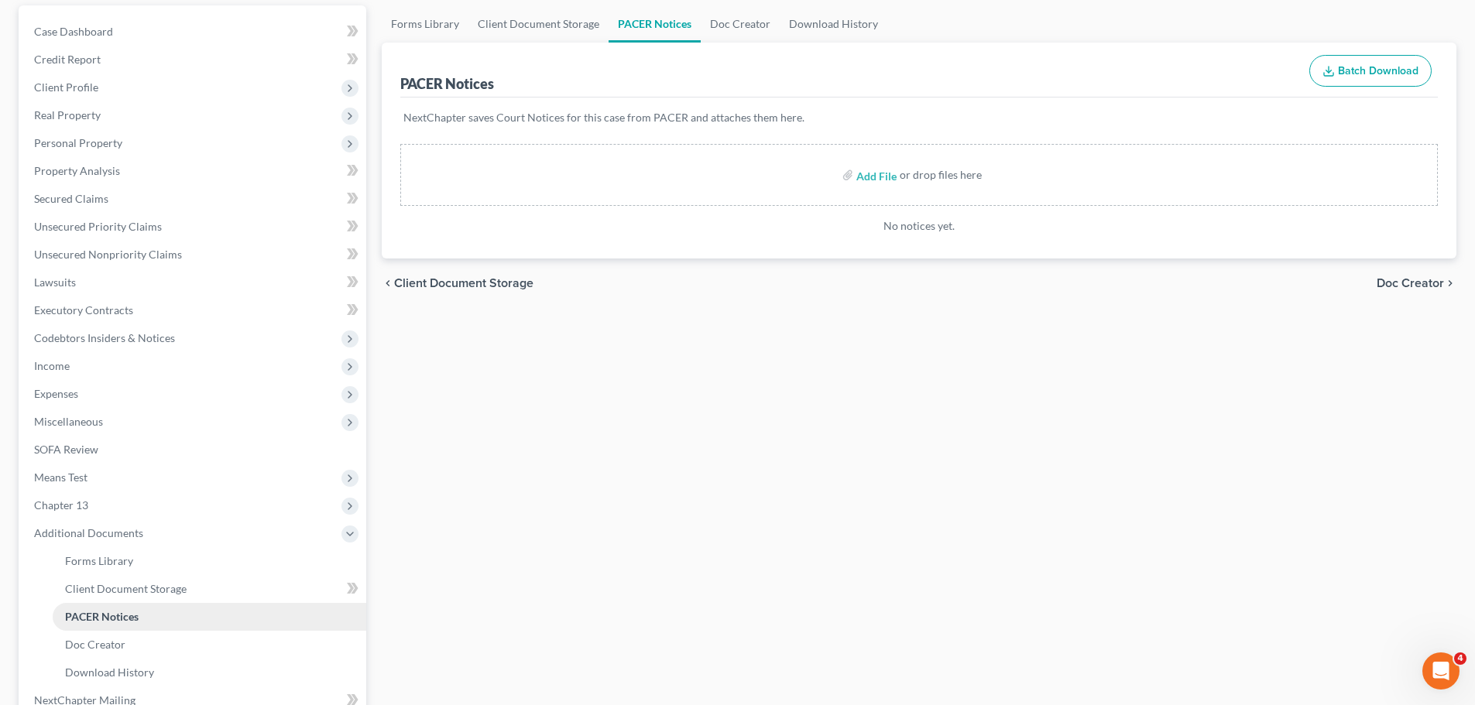
scroll to position [155, 0]
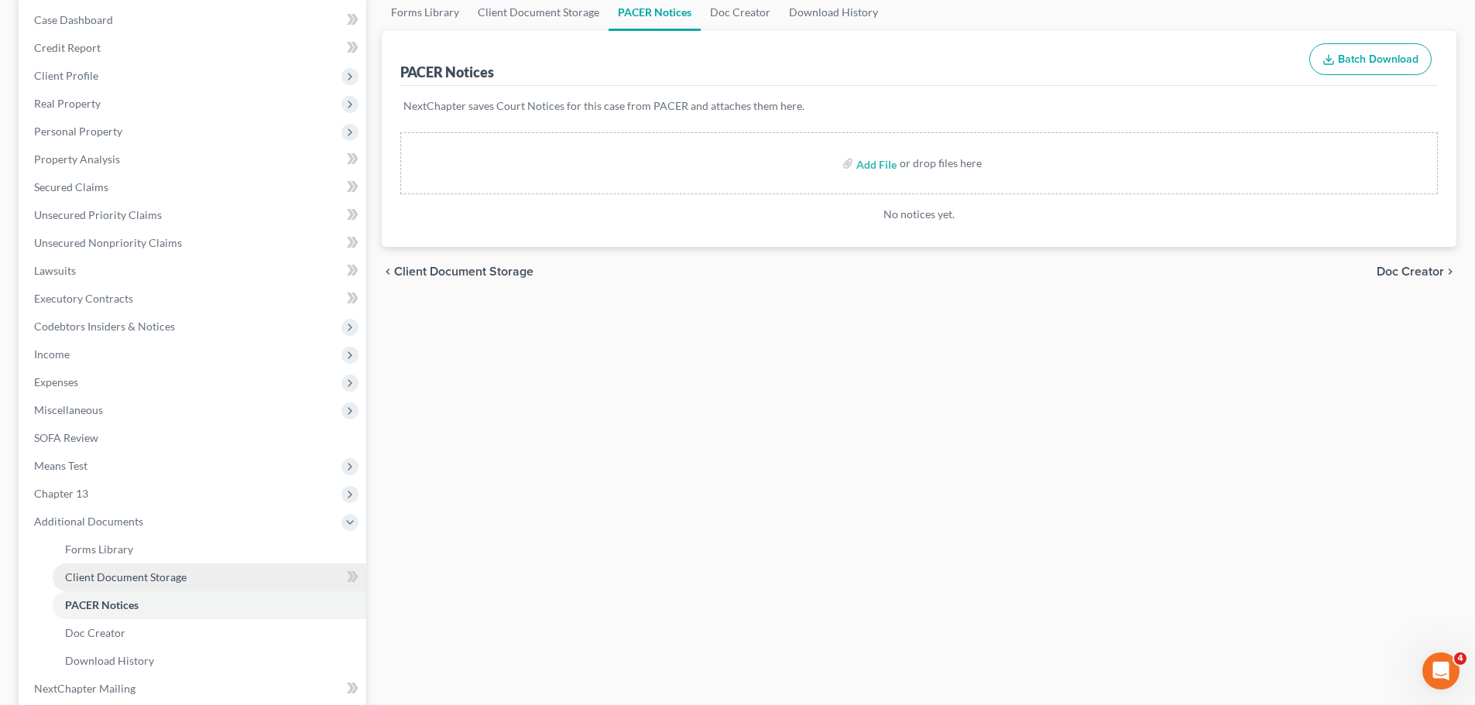
click at [118, 575] on span "Client Document Storage" at bounding box center [126, 577] width 122 height 13
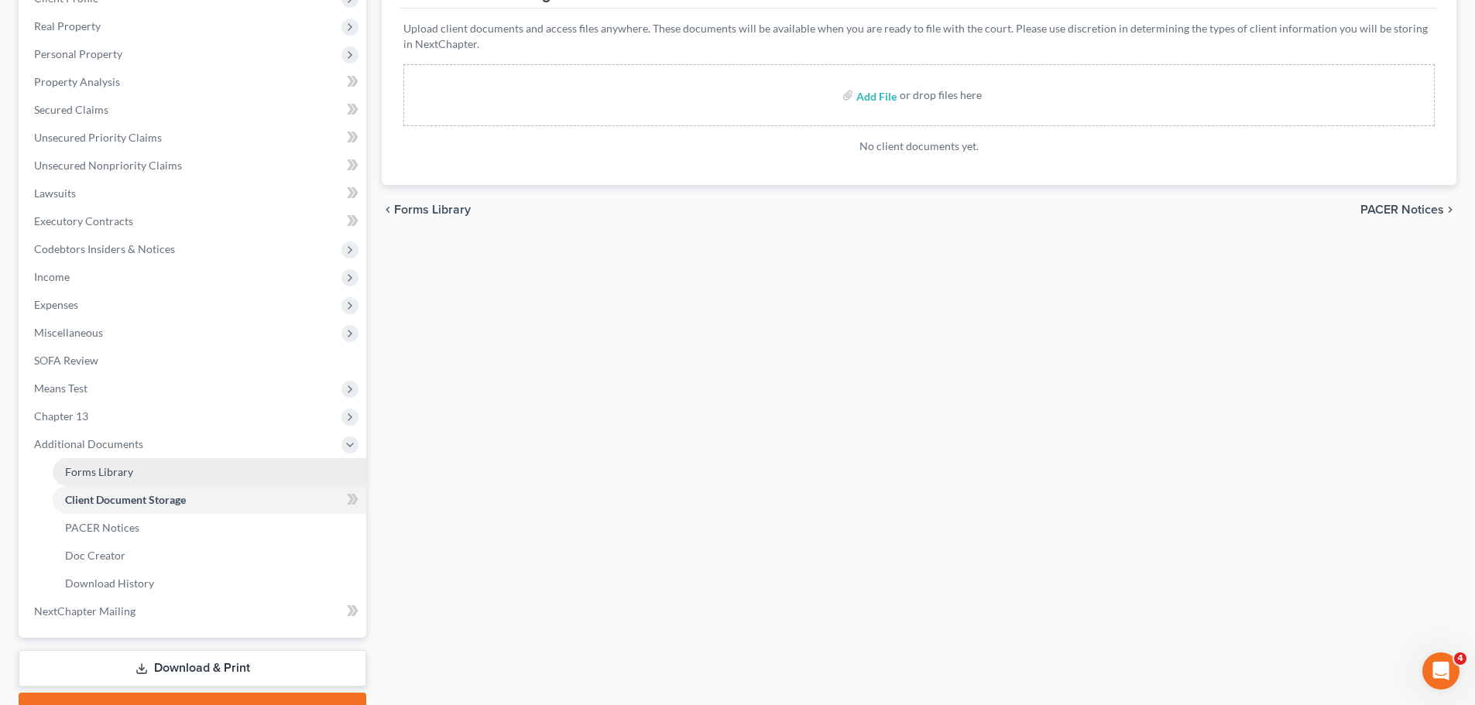
click at [122, 465] on span "Forms Library" at bounding box center [99, 471] width 68 height 13
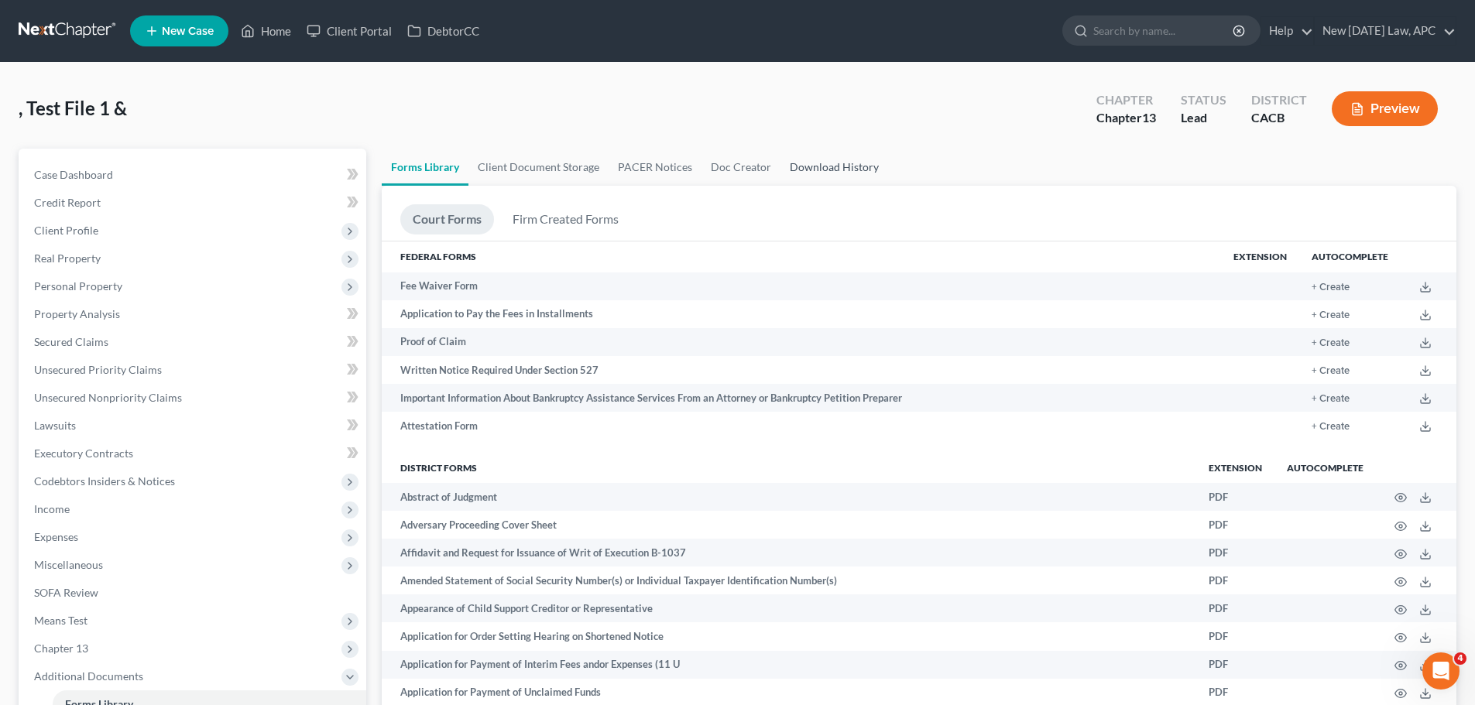
click at [836, 162] on link "Download History" at bounding box center [834, 167] width 108 height 37
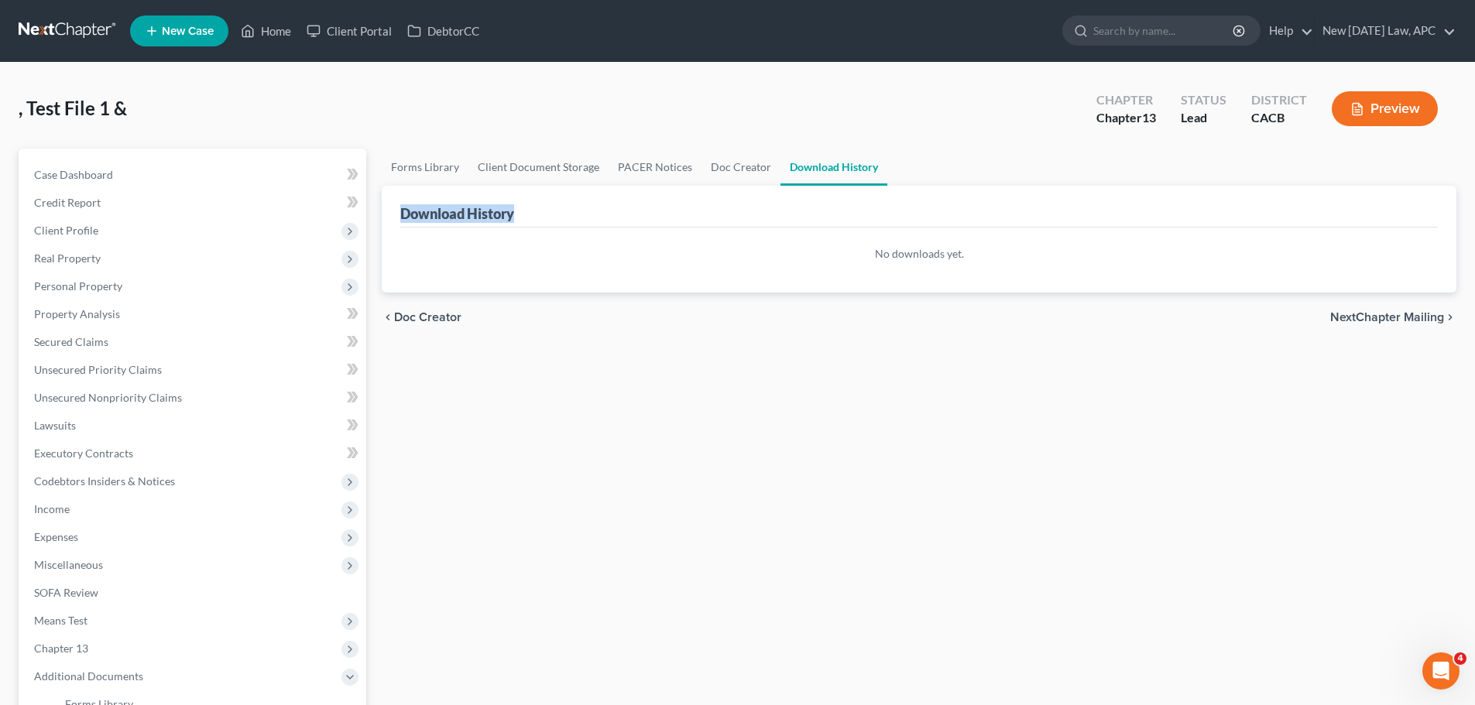
drag, startPoint x: 393, startPoint y: 206, endPoint x: 595, endPoint y: 207, distance: 202.1
click at [595, 207] on div "Download History No downloads yet." at bounding box center [919, 239] width 1075 height 107
drag, startPoint x: 599, startPoint y: 270, endPoint x: 919, endPoint y: 260, distance: 319.9
click at [600, 271] on div "No downloads yet." at bounding box center [919, 260] width 1075 height 65
drag, startPoint x: 868, startPoint y: 252, endPoint x: 1066, endPoint y: 254, distance: 198.2
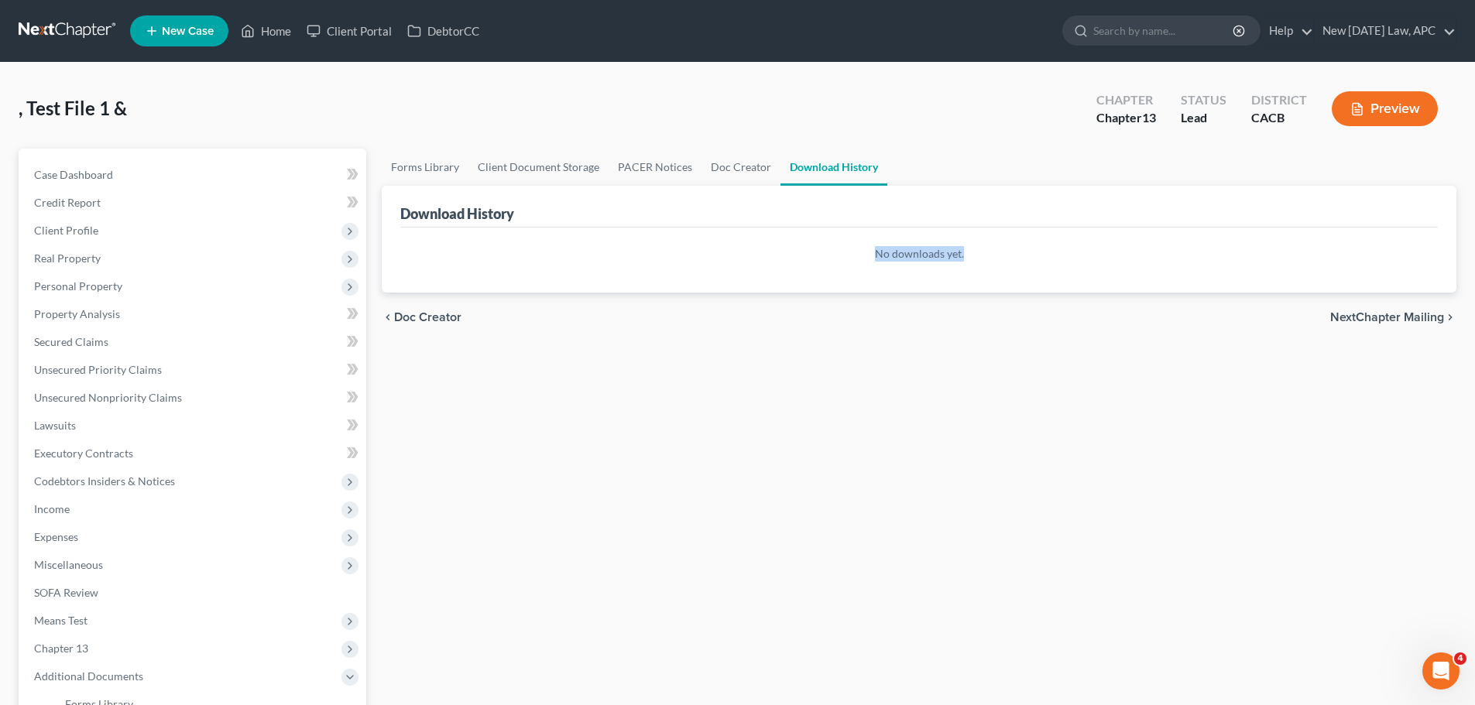
click at [1066, 254] on p "No downloads yet." at bounding box center [918, 253] width 1037 height 15
click at [914, 296] on div "chevron_left Doc Creator NextChapter Mailing chevron_right" at bounding box center [919, 318] width 1075 height 50
click at [63, 171] on span "Case Dashboard" at bounding box center [73, 174] width 79 height 13
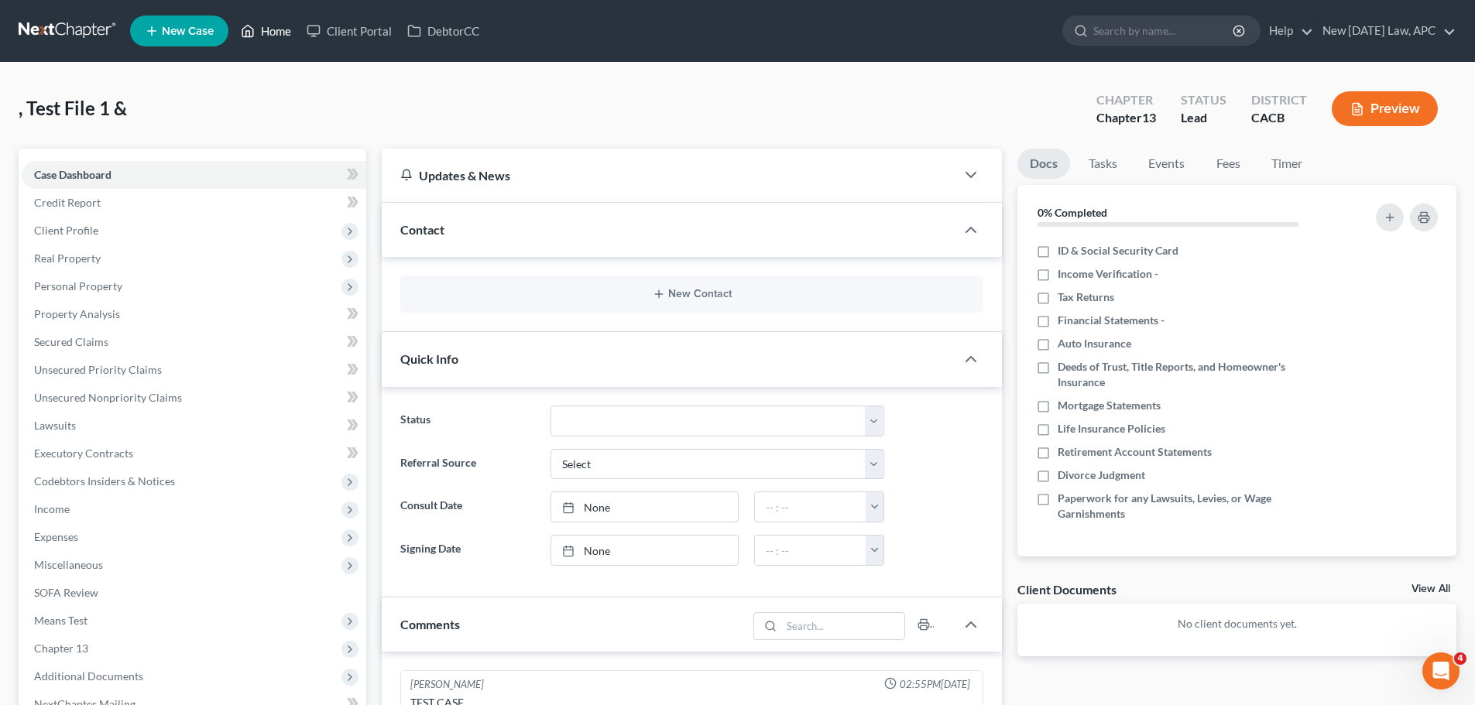
click at [253, 29] on icon at bounding box center [248, 32] width 11 height 12
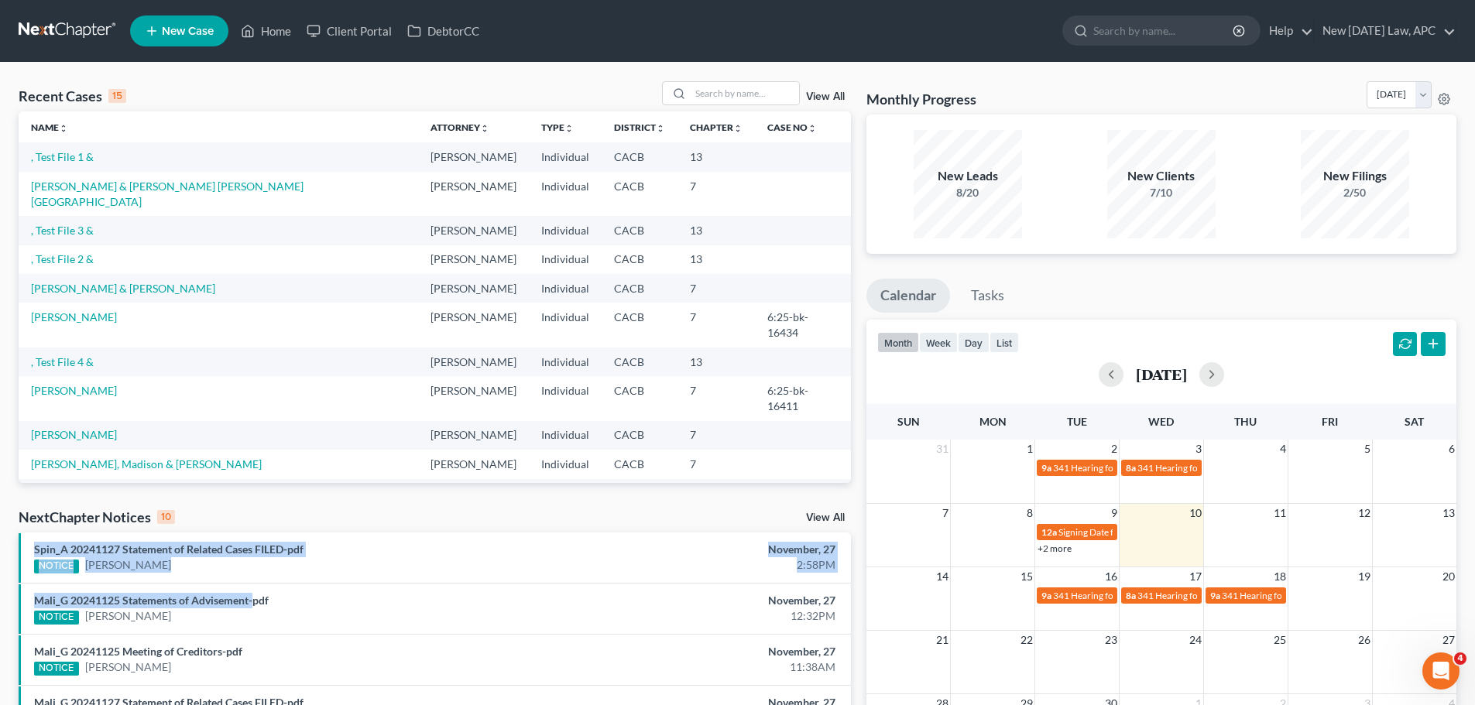
drag, startPoint x: 31, startPoint y: 542, endPoint x: 253, endPoint y: 584, distance: 226.1
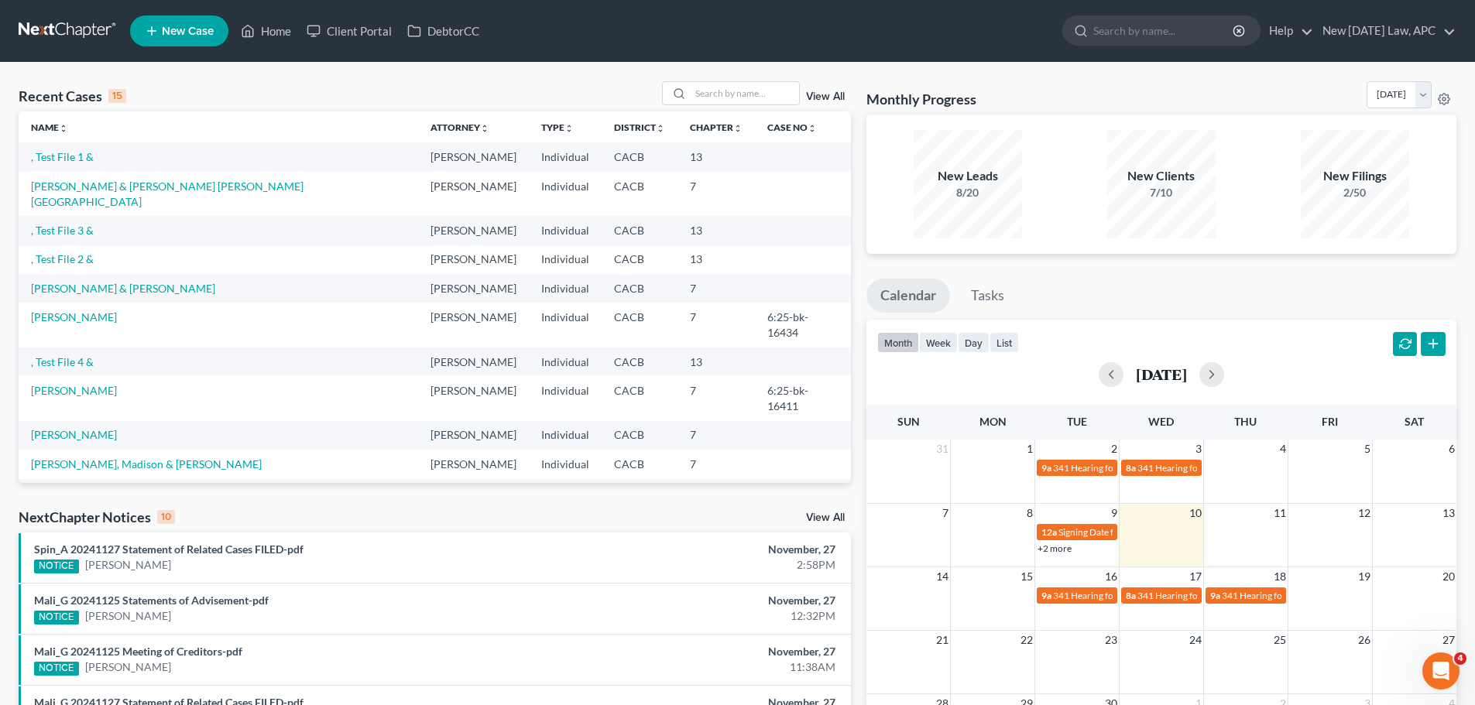
click at [326, 507] on div "Recent Cases 15 View All Name unfold_more expand_more expand_less Attorney unfo…" at bounding box center [435, 574] width 848 height 986
drag, startPoint x: 6, startPoint y: 513, endPoint x: 214, endPoint y: 513, distance: 207.5
click at [214, 513] on div "Recent Cases 15 View All Name unfold_more expand_more expand_less Attorney unfo…" at bounding box center [737, 575] width 1475 height 1024
click at [214, 513] on div "NextChapter Notices 10 View All" at bounding box center [435, 520] width 832 height 25
drag, startPoint x: 20, startPoint y: 513, endPoint x: 174, endPoint y: 523, distance: 154.4
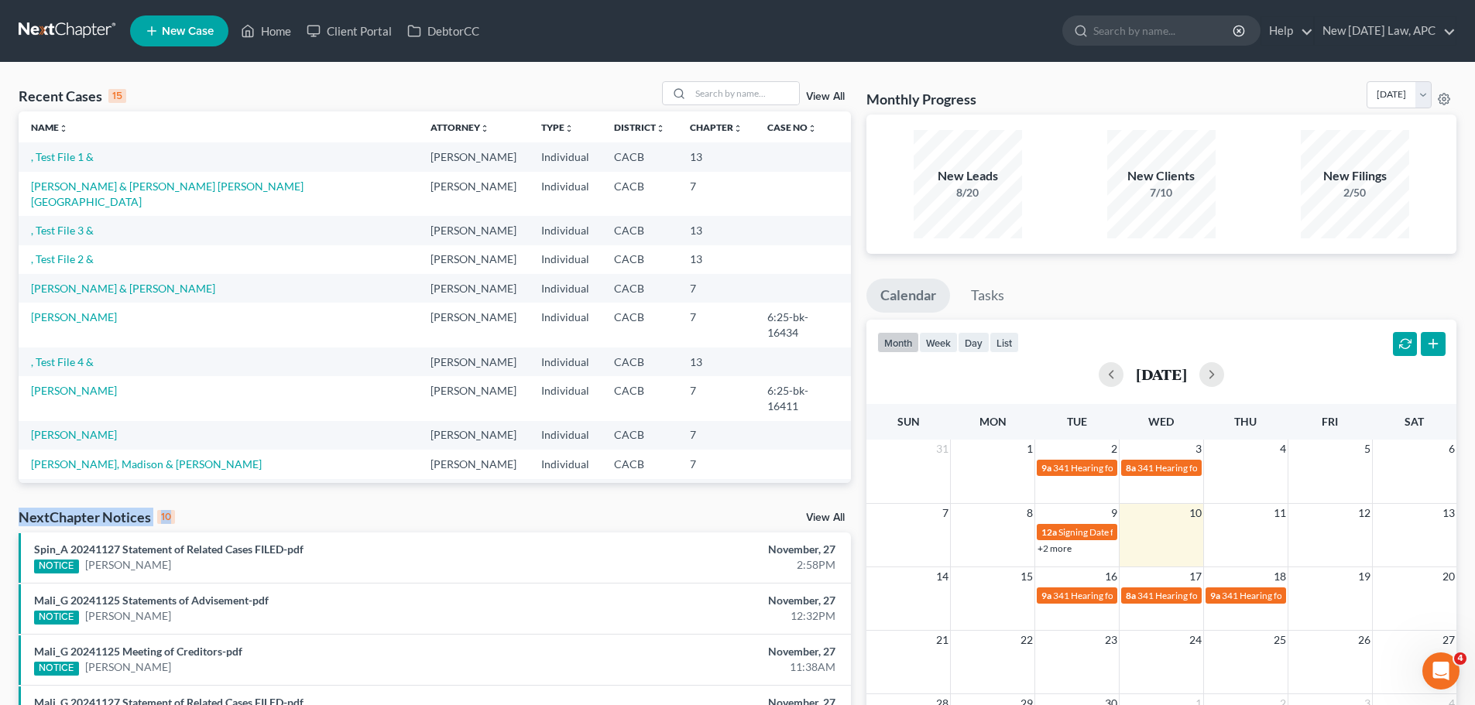
click at [174, 523] on div "NextChapter Notices 10" at bounding box center [97, 517] width 156 height 19
click at [185, 521] on div "NextChapter Notices 10 View All" at bounding box center [435, 520] width 832 height 25
drag, startPoint x: 9, startPoint y: 516, endPoint x: 201, endPoint y: 517, distance: 192.0
click at [201, 517] on div "Recent Cases 15 View All Name unfold_more expand_more expand_less Attorney unfo…" at bounding box center [737, 575] width 1475 height 1024
click at [184, 517] on div "NextChapter Notices 10 View All" at bounding box center [435, 520] width 832 height 25
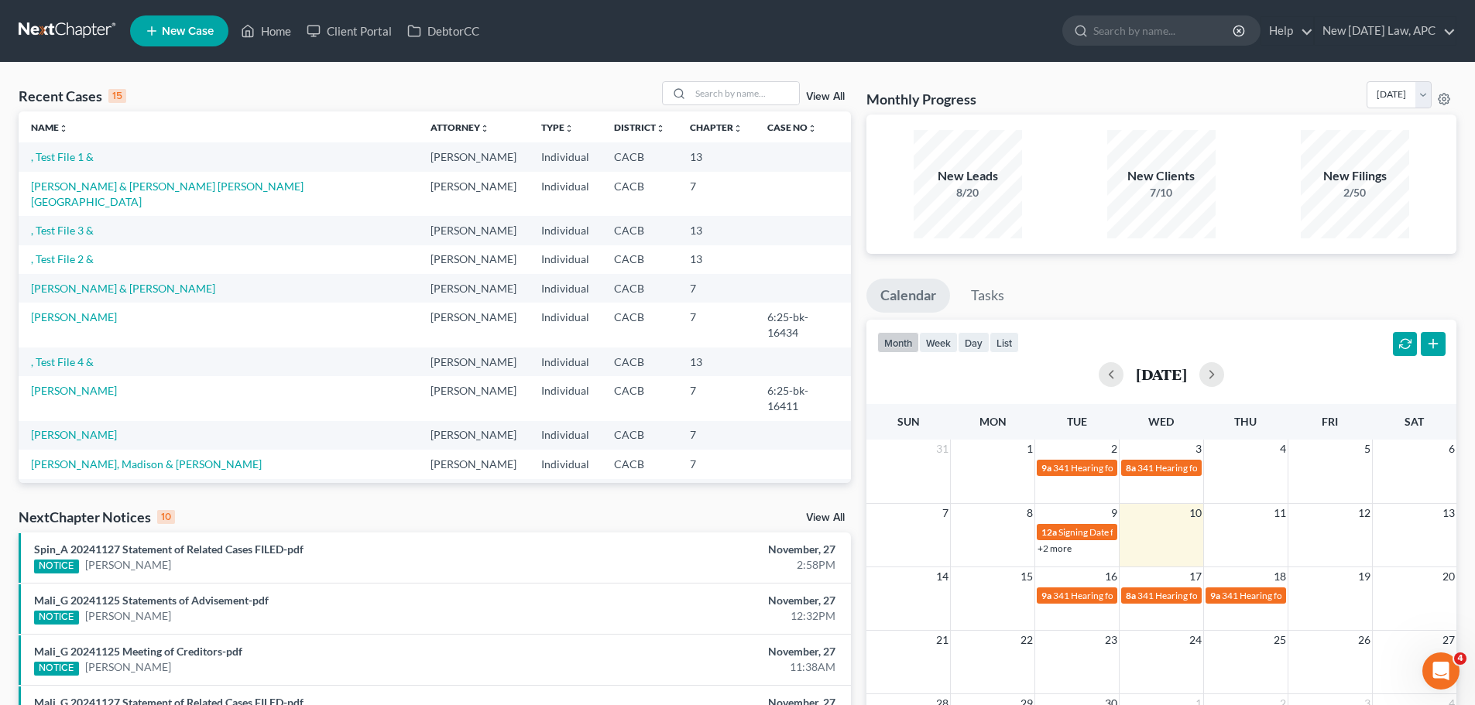
click at [24, 516] on div "NextChapter Notices 10" at bounding box center [97, 517] width 156 height 19
click at [22, 516] on div "NextChapter Notices 10" at bounding box center [97, 517] width 156 height 19
click at [13, 515] on div "Recent Cases 15 View All Name unfold_more expand_more expand_less Attorney unfo…" at bounding box center [435, 574] width 848 height 986
drag, startPoint x: 17, startPoint y: 518, endPoint x: 168, endPoint y: 518, distance: 151.0
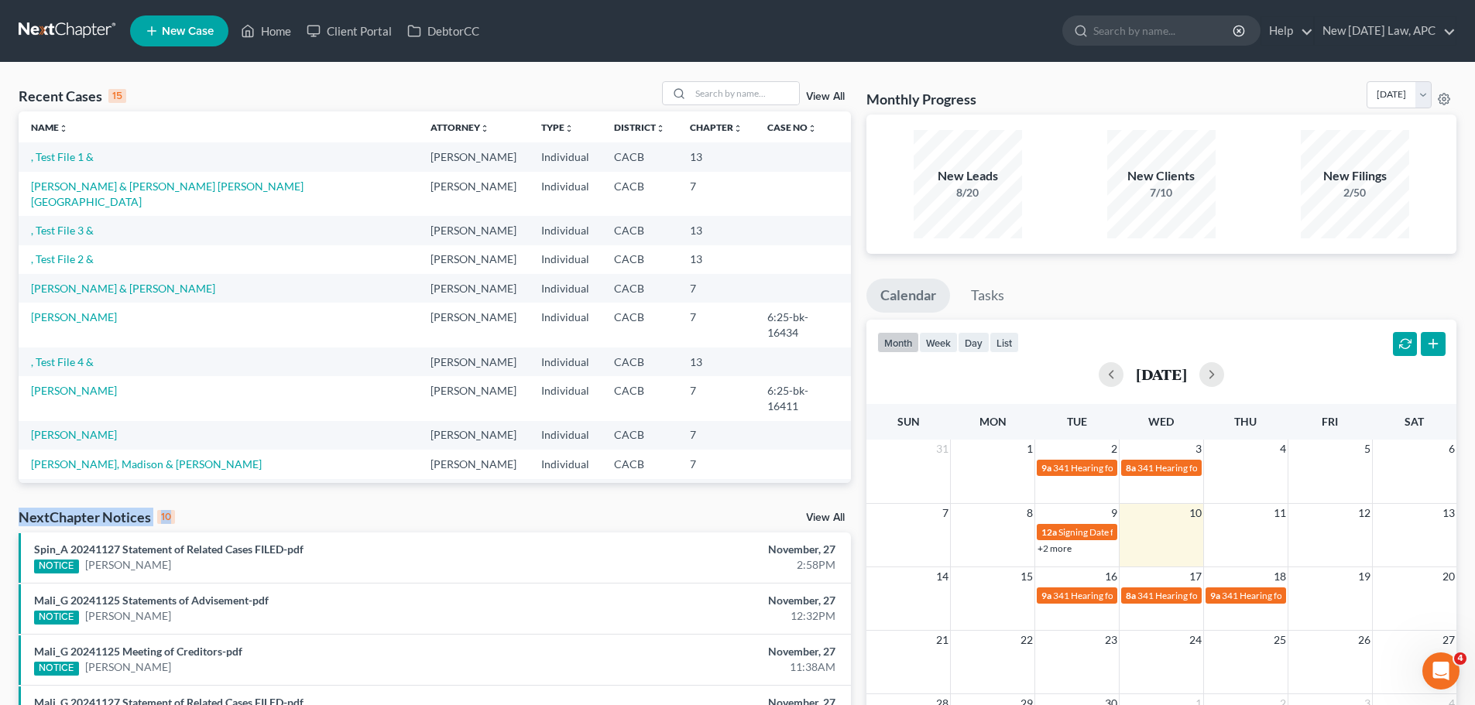
click at [168, 518] on div "Recent Cases 15 View All Name unfold_more expand_more expand_less Attorney unfo…" at bounding box center [435, 574] width 848 height 986
click at [183, 520] on div "NextChapter Notices 10 View All" at bounding box center [435, 520] width 832 height 25
